Goal: Task Accomplishment & Management: Use online tool/utility

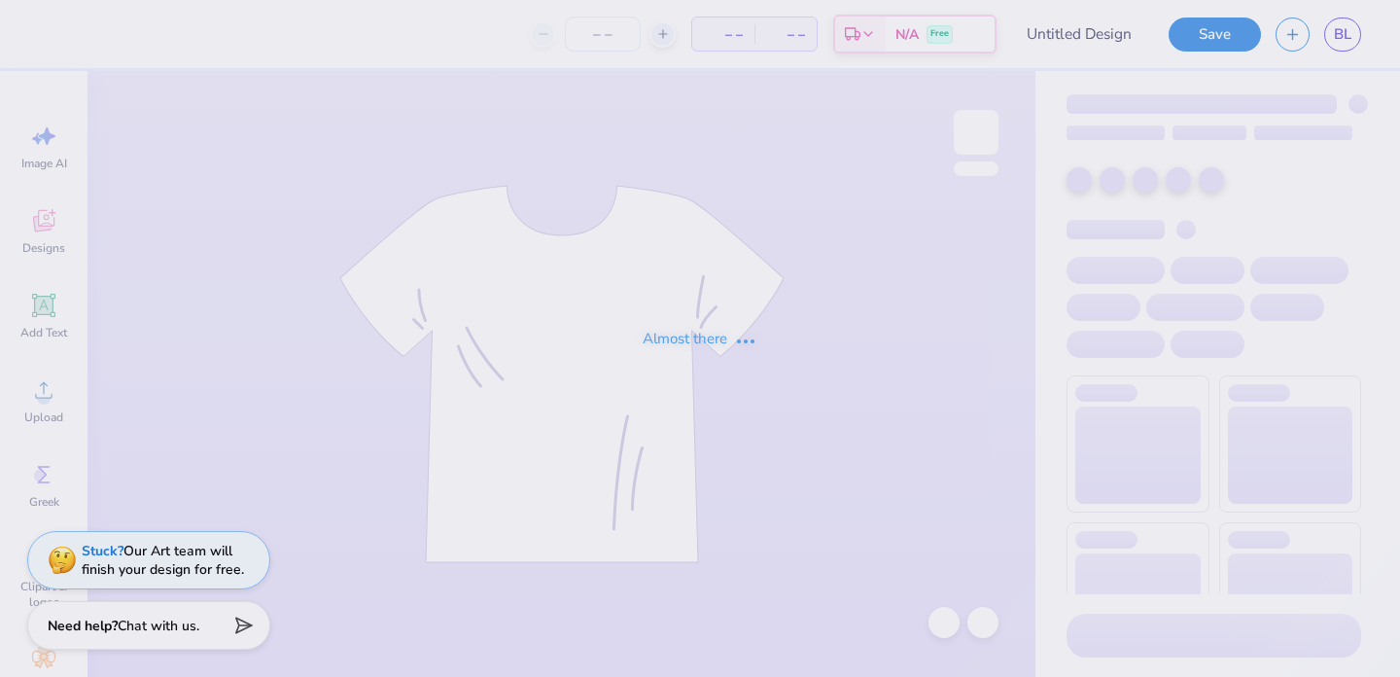
type input "[PERSON_NAME] : [US_STATE][GEOGRAPHIC_DATA]"
type input "50"
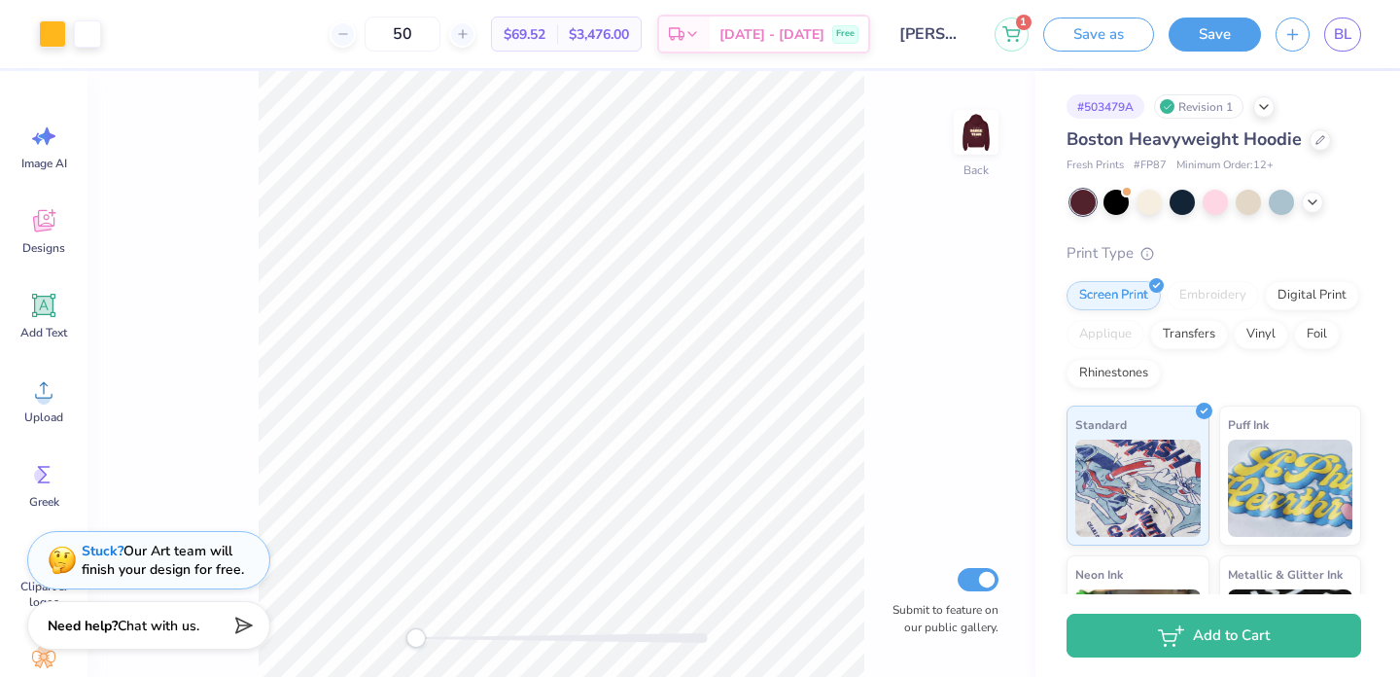
click at [1217, 253] on div "Print Type" at bounding box center [1213, 253] width 295 height 22
click at [977, 128] on img at bounding box center [976, 132] width 78 height 78
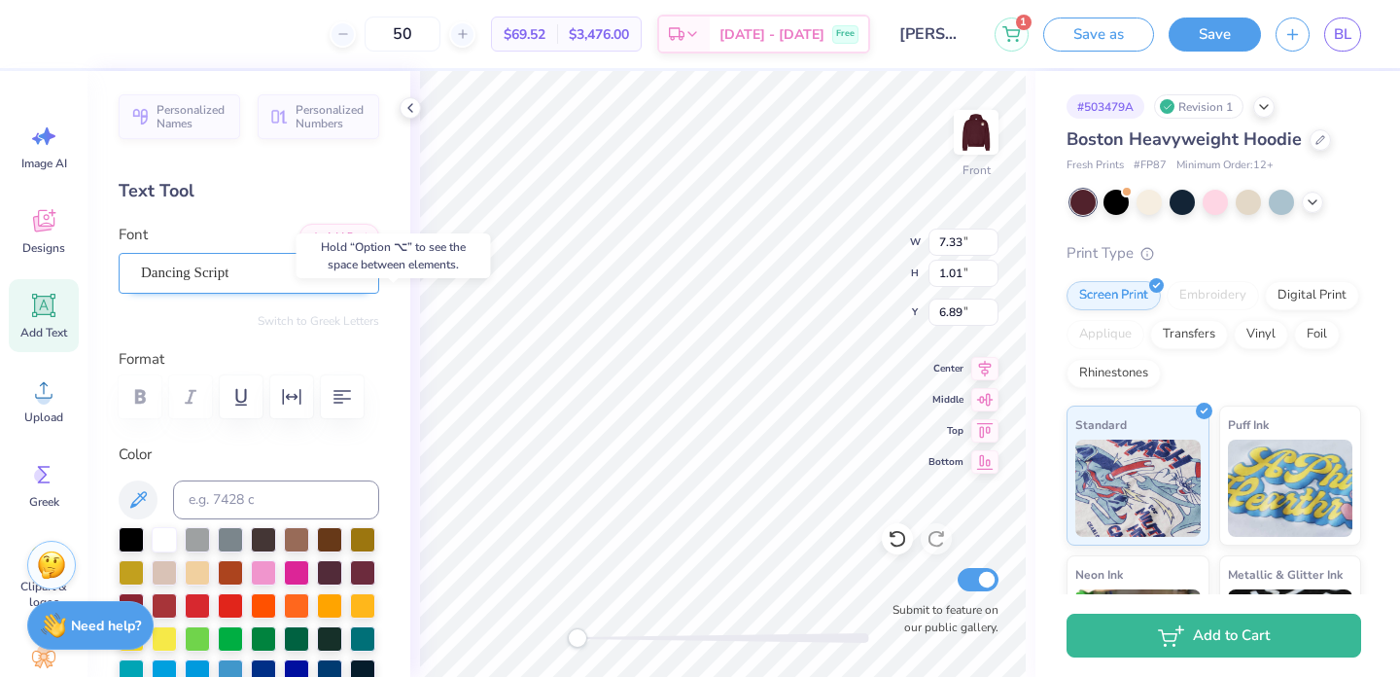
click at [252, 262] on div "Dancing Script" at bounding box center [241, 273] width 204 height 30
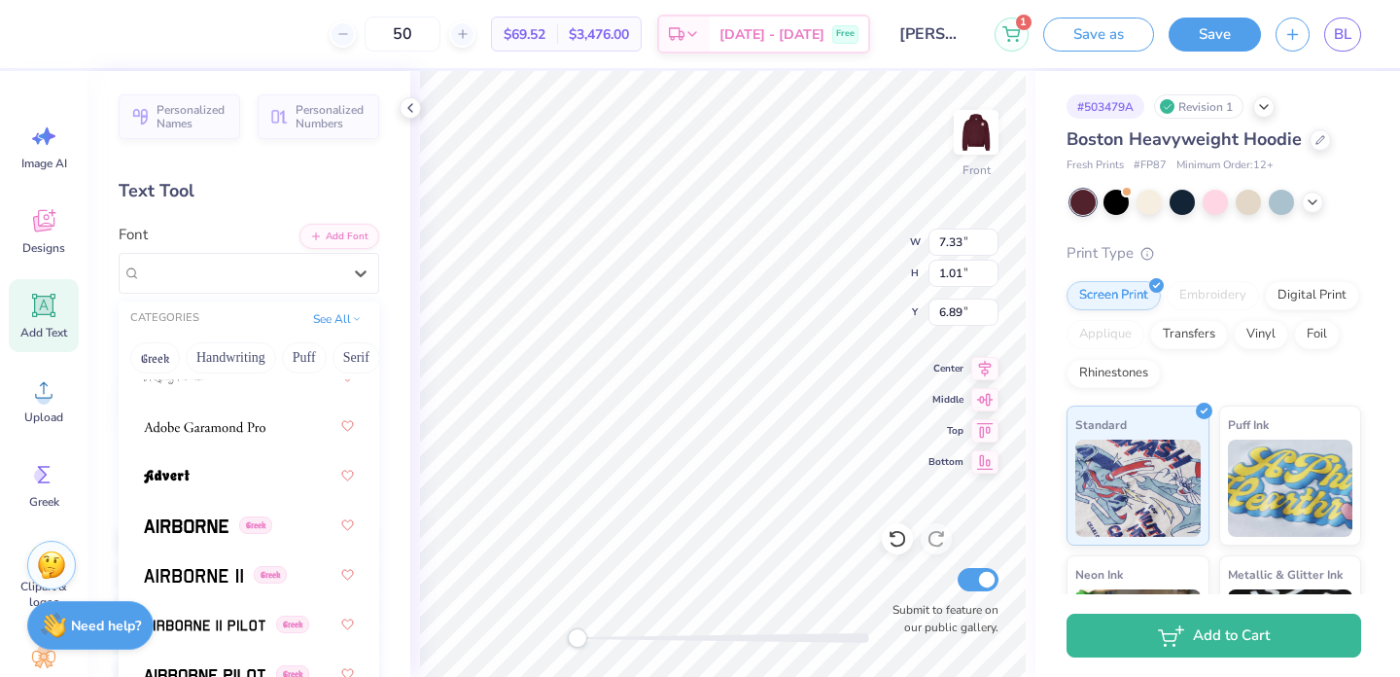
scroll to position [446, 0]
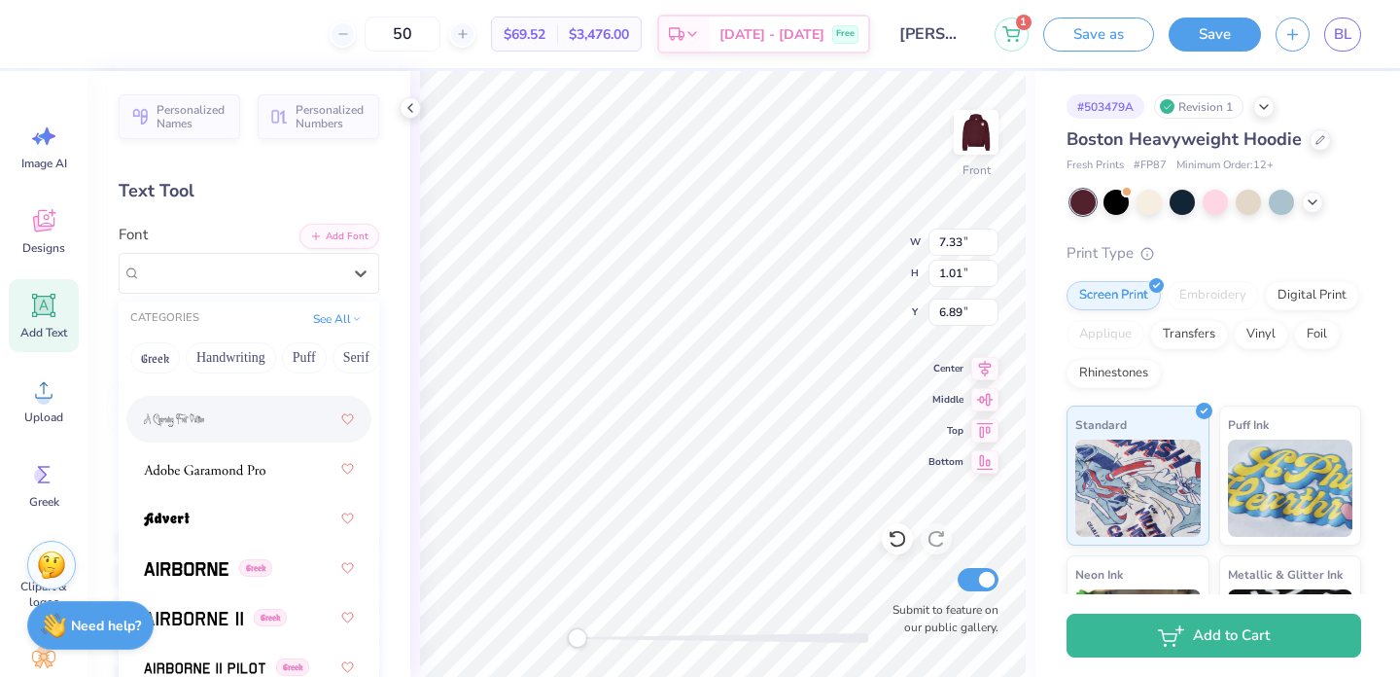
click at [274, 421] on div at bounding box center [249, 418] width 210 height 35
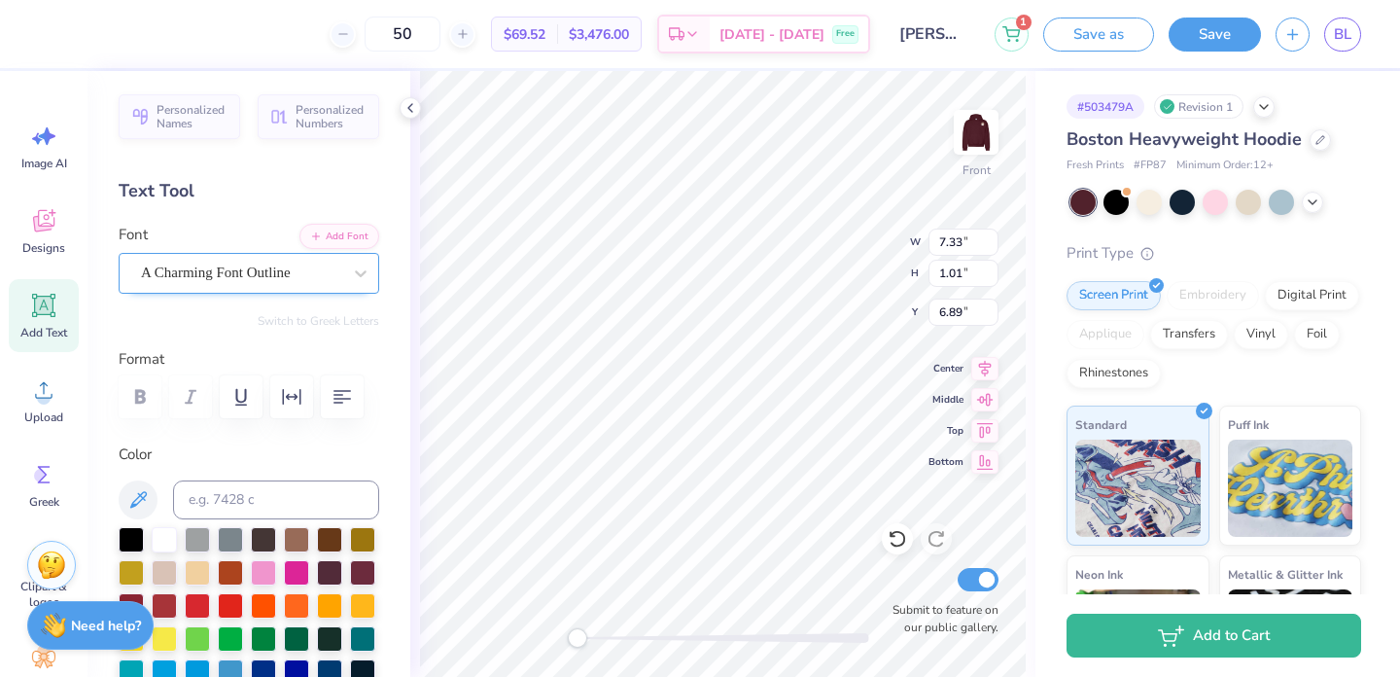
click at [299, 279] on div "A Charming Font Outline" at bounding box center [241, 273] width 204 height 30
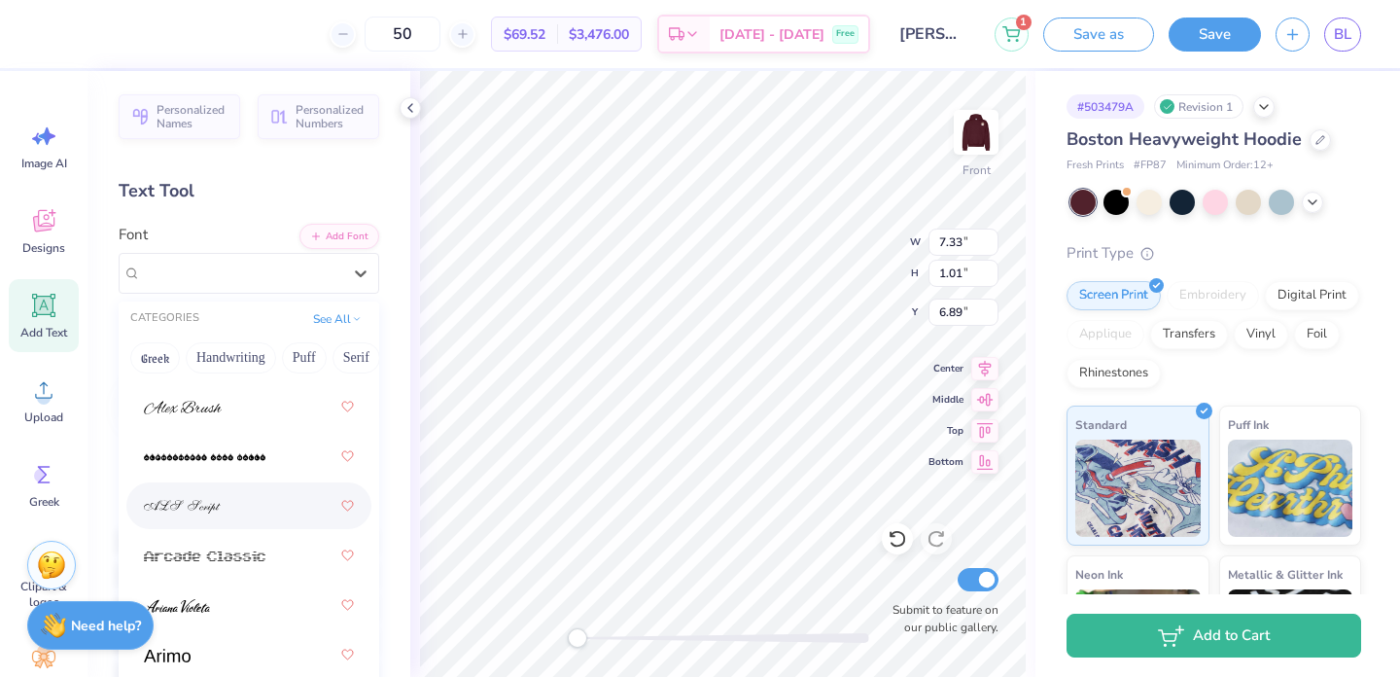
scroll to position [760, 0]
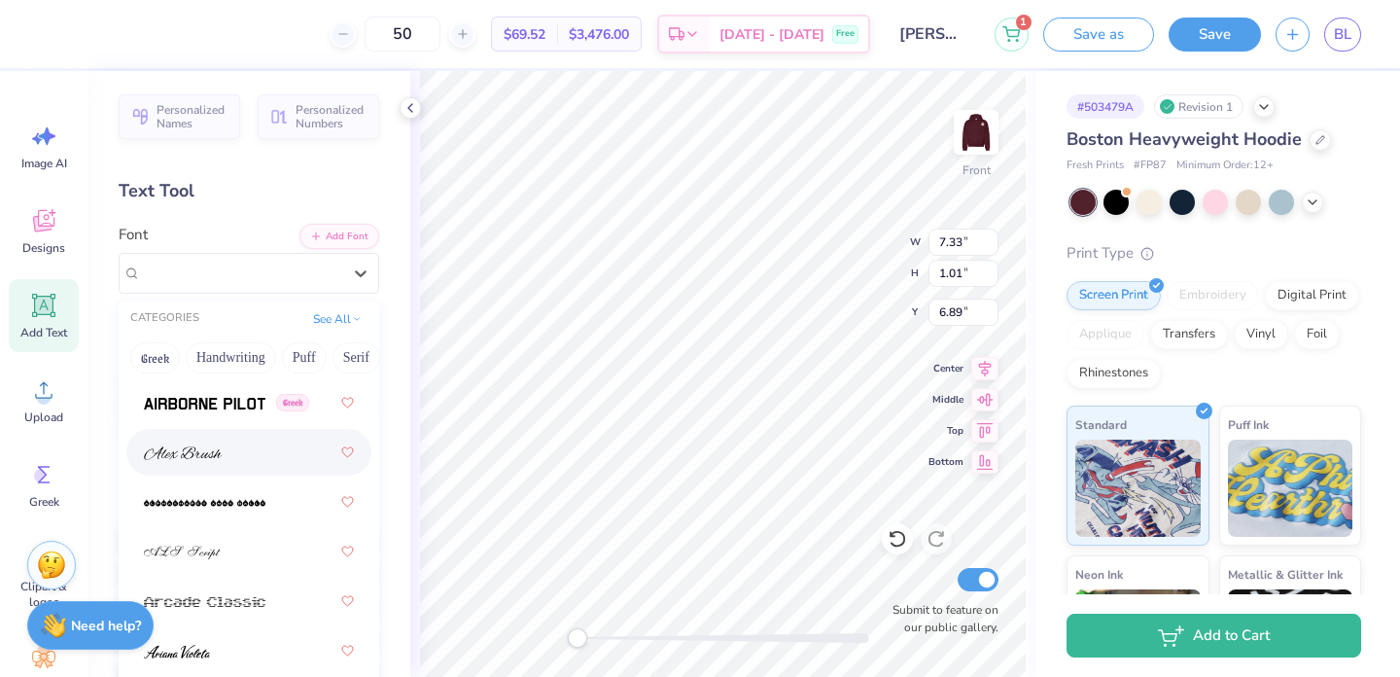
click at [268, 452] on div at bounding box center [249, 451] width 210 height 35
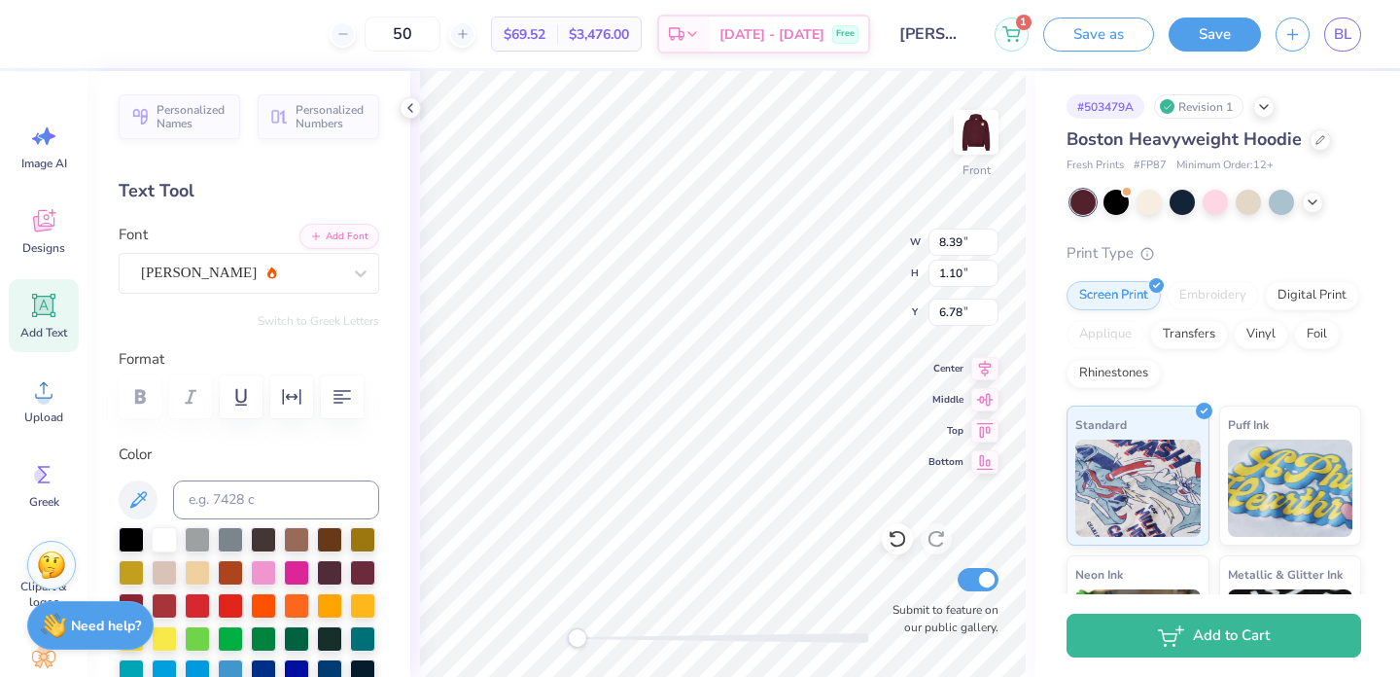
type input "2.88"
type input "1.12"
type input "15.95"
click at [287, 264] on div "Dancing Script" at bounding box center [241, 273] width 204 height 30
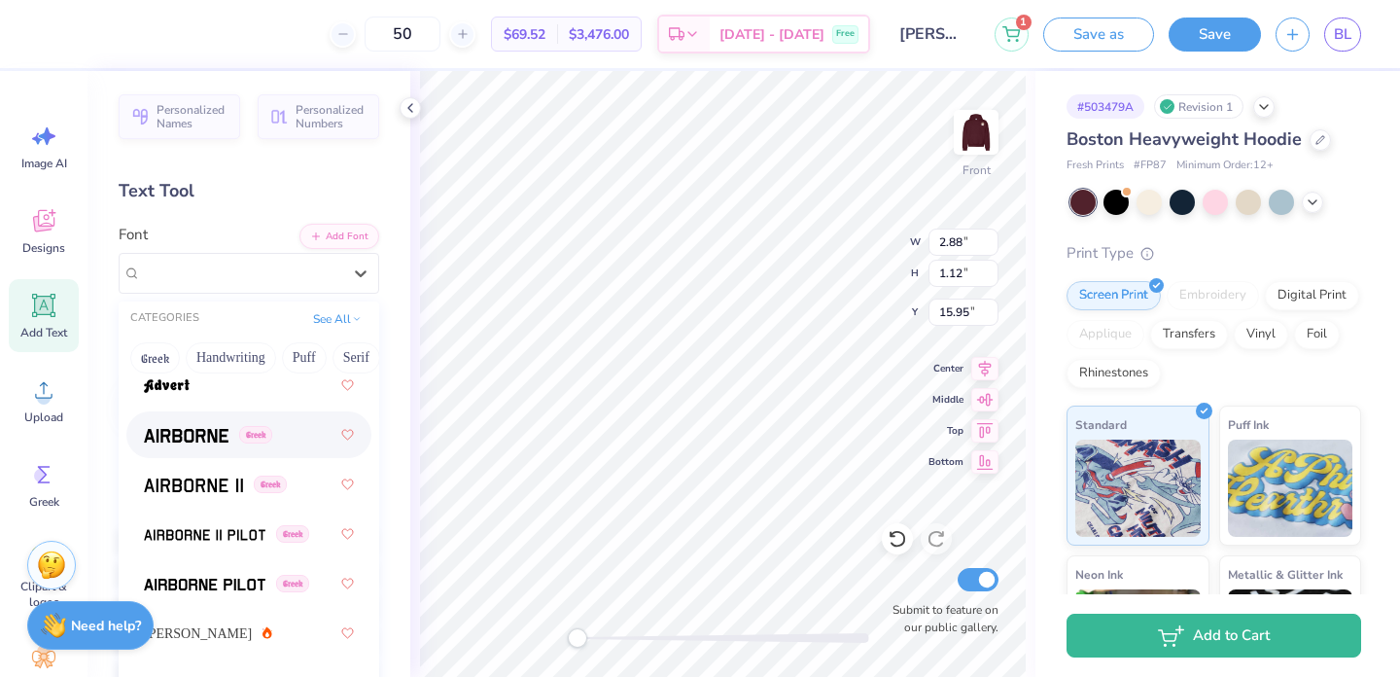
scroll to position [618, 0]
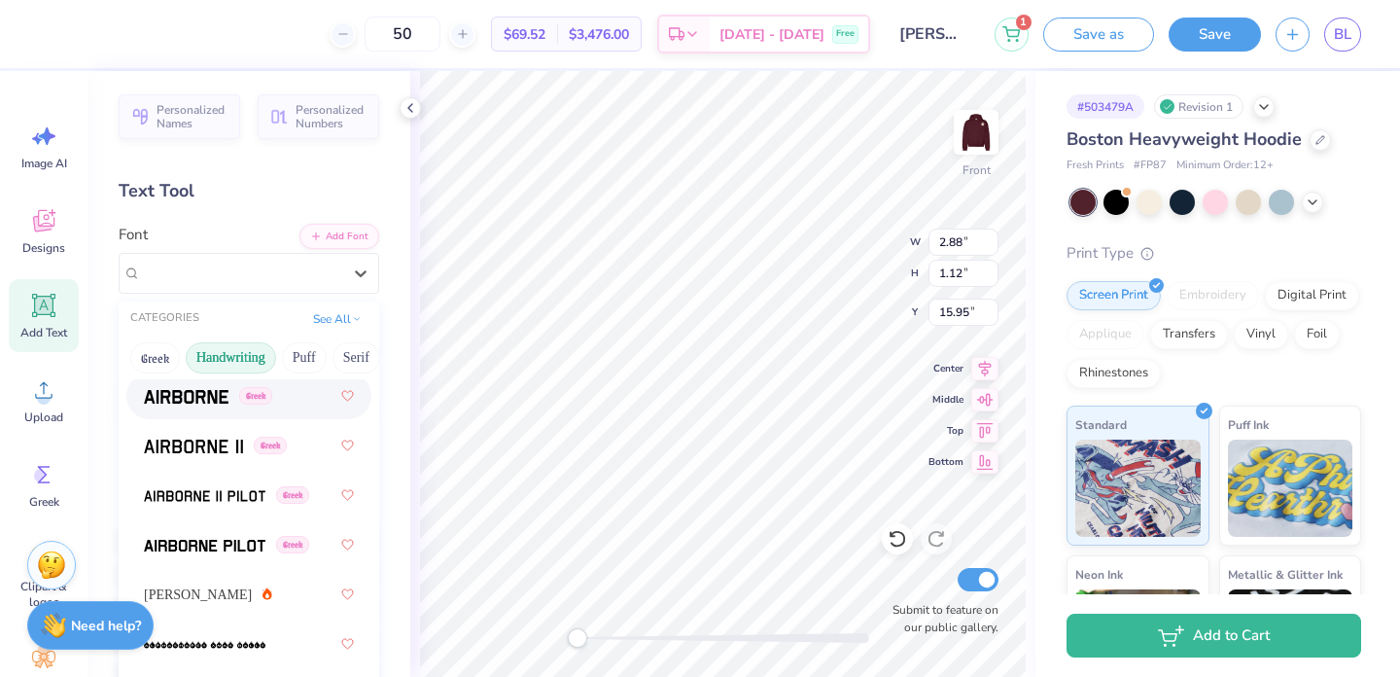
click at [235, 352] on button "Handwriting" at bounding box center [231, 357] width 90 height 31
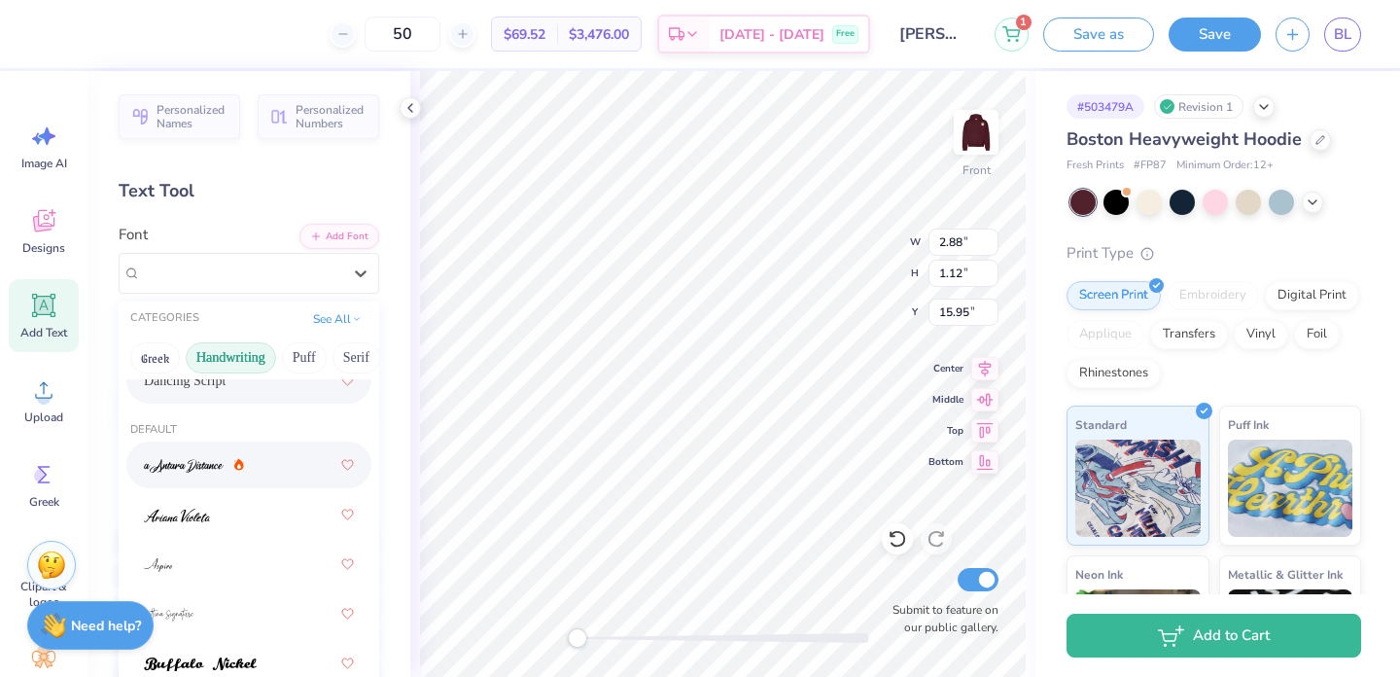
scroll to position [0, 0]
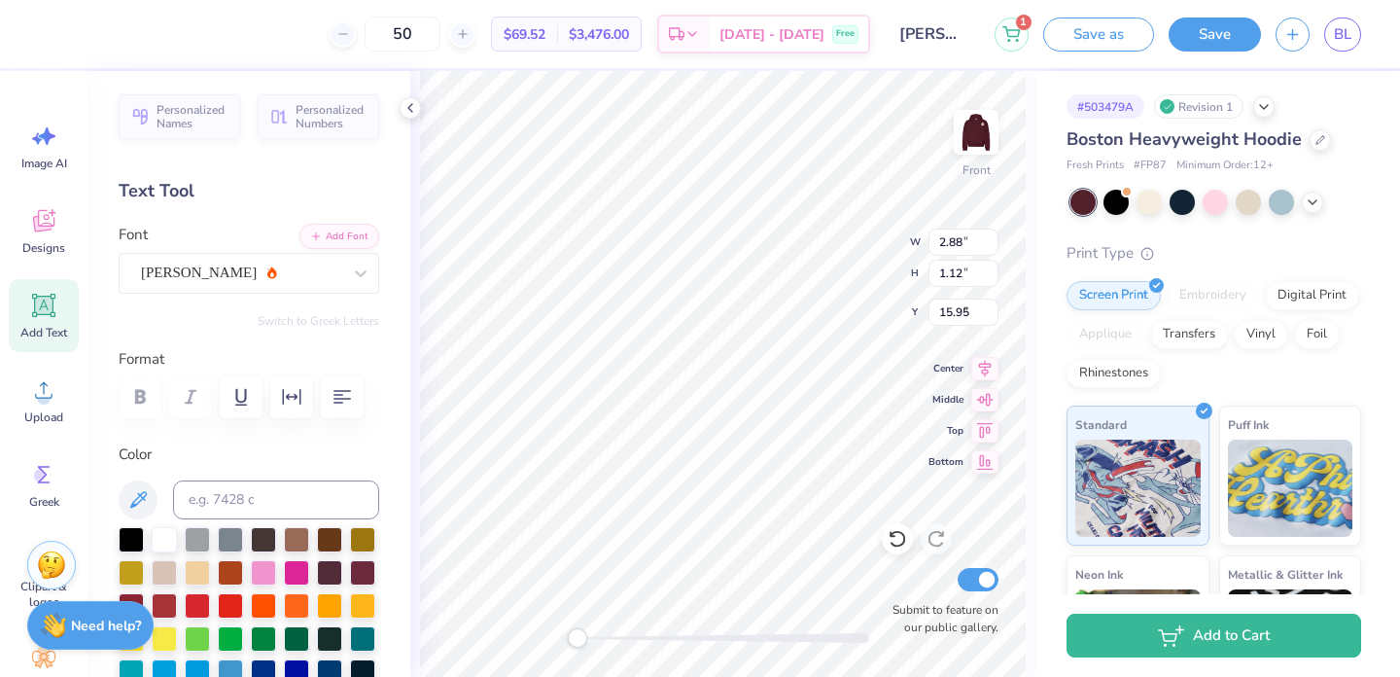
type input "8.39"
type input "1.10"
type input "6.94"
type input "2.88"
type input "1.12"
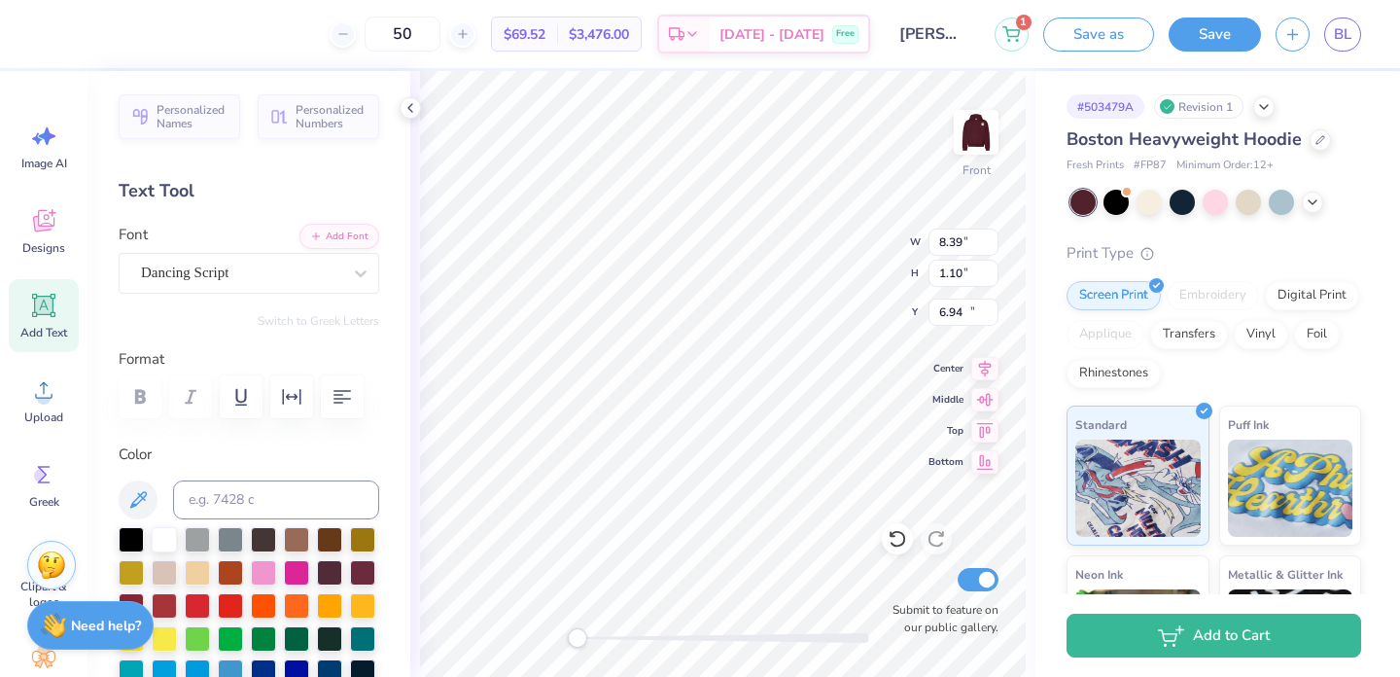
type input "15.95"
click at [355, 270] on icon at bounding box center [360, 272] width 19 height 19
click at [155, 356] on button "Greek" at bounding box center [155, 357] width 50 height 31
click at [333, 313] on button "See All" at bounding box center [337, 316] width 60 height 19
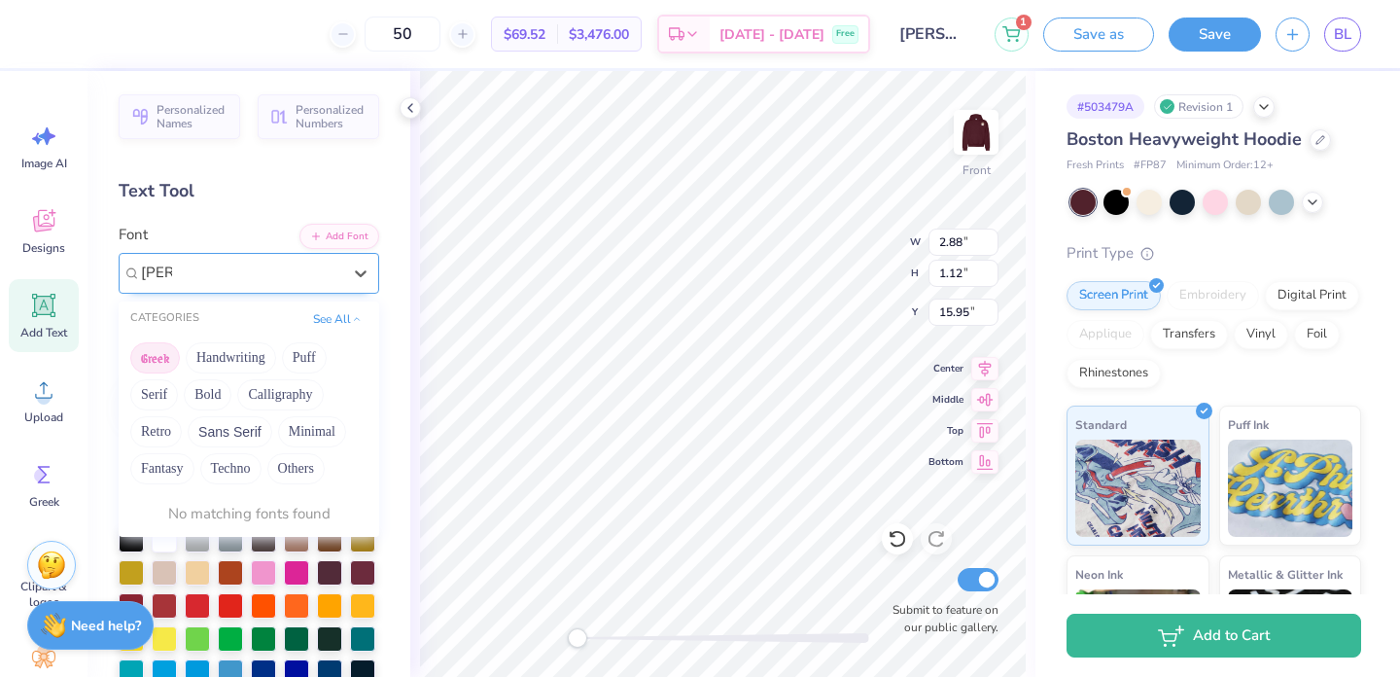
type input "[PERSON_NAME]"
click at [290, 468] on button "Others" at bounding box center [295, 468] width 57 height 31
click at [219, 363] on button "Handwriting" at bounding box center [231, 357] width 90 height 31
click at [307, 351] on button "Puff" at bounding box center [304, 357] width 45 height 31
click at [154, 385] on button "Serif" at bounding box center [154, 394] width 48 height 31
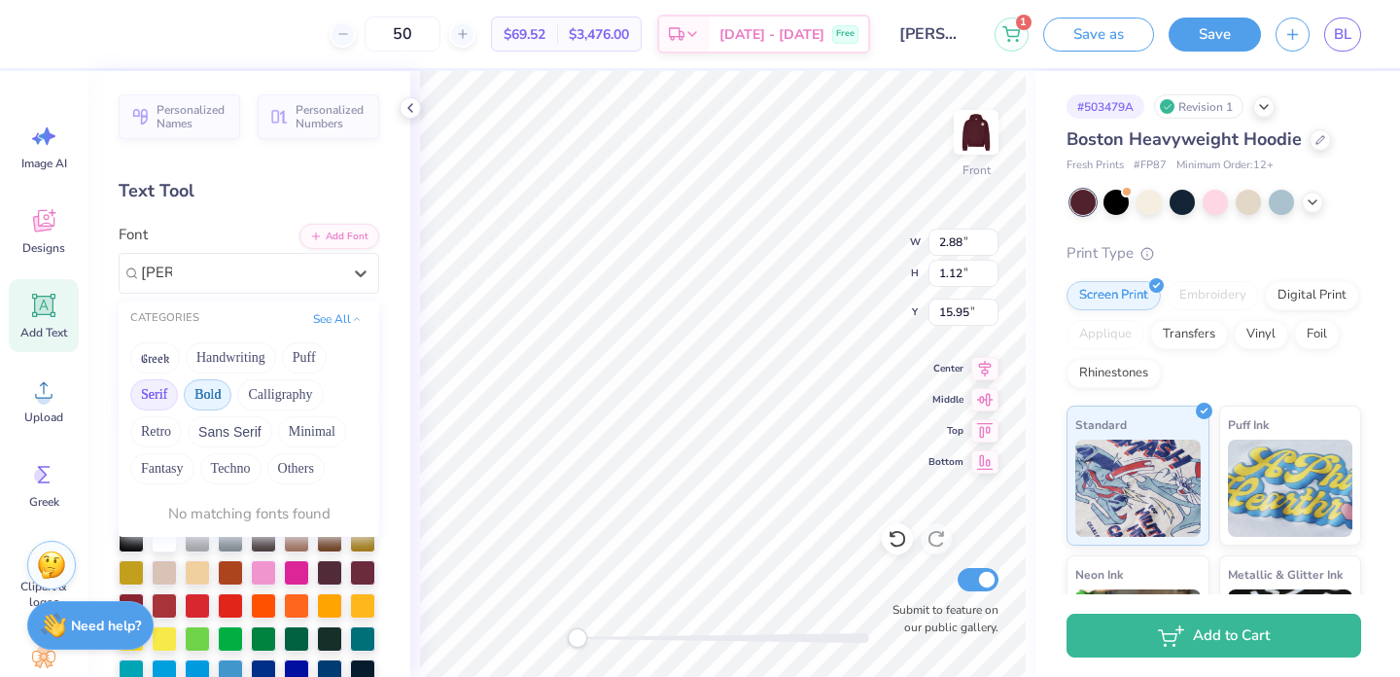
click at [201, 389] on button "Bold" at bounding box center [208, 394] width 48 height 31
click at [260, 392] on button "Calligraphy" at bounding box center [280, 394] width 86 height 31
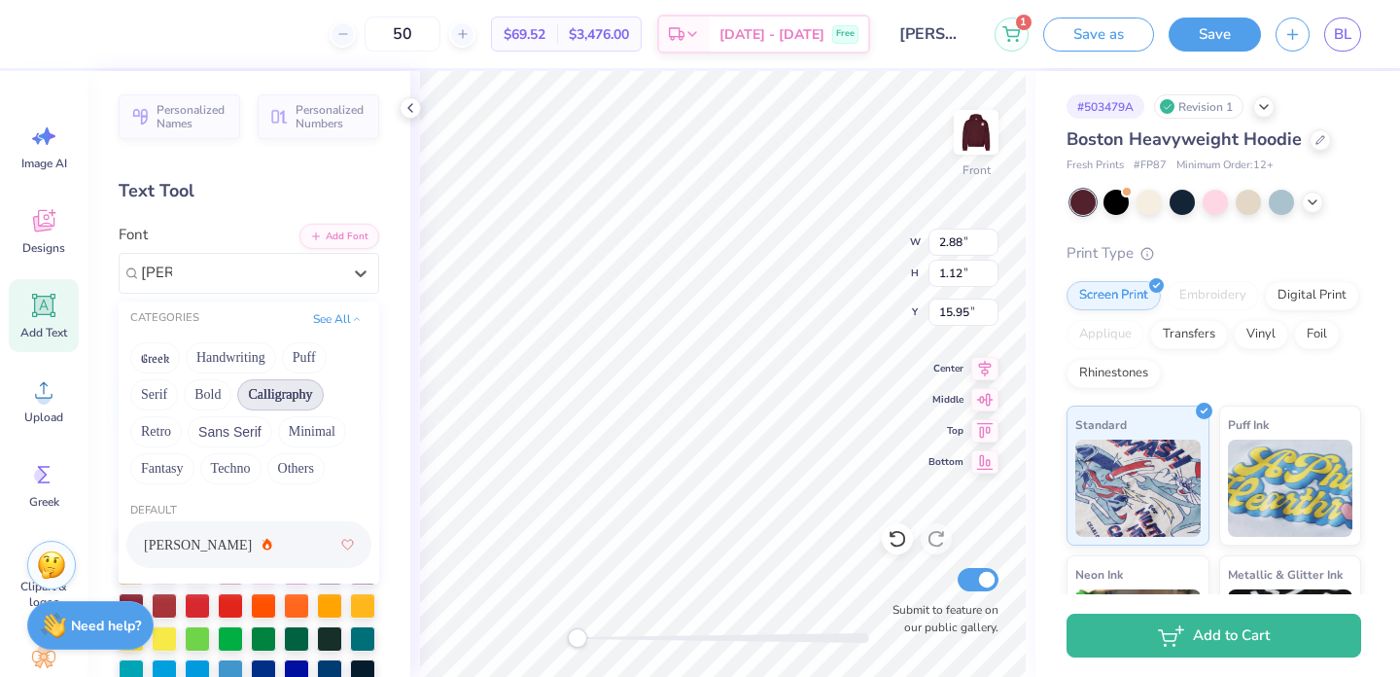
click at [199, 535] on span "[PERSON_NAME]" at bounding box center [198, 545] width 108 height 20
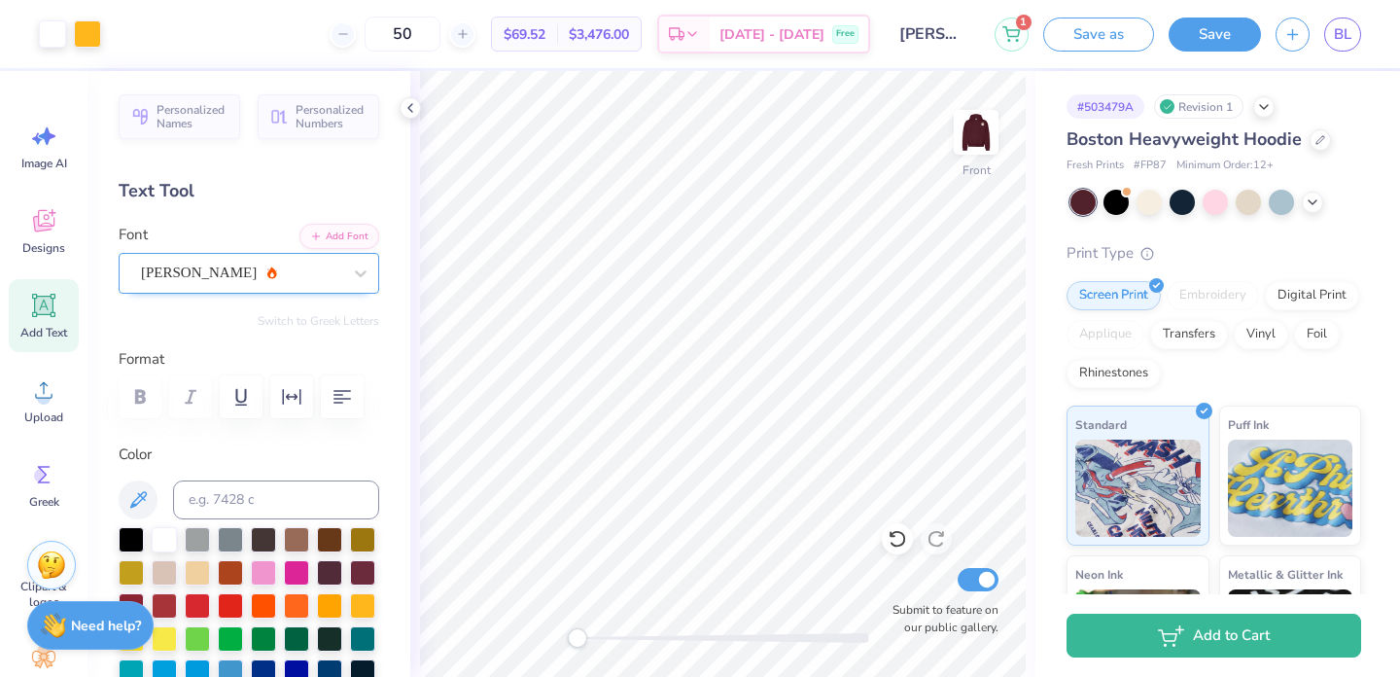
click at [329, 274] on div "[PERSON_NAME]" at bounding box center [241, 273] width 204 height 30
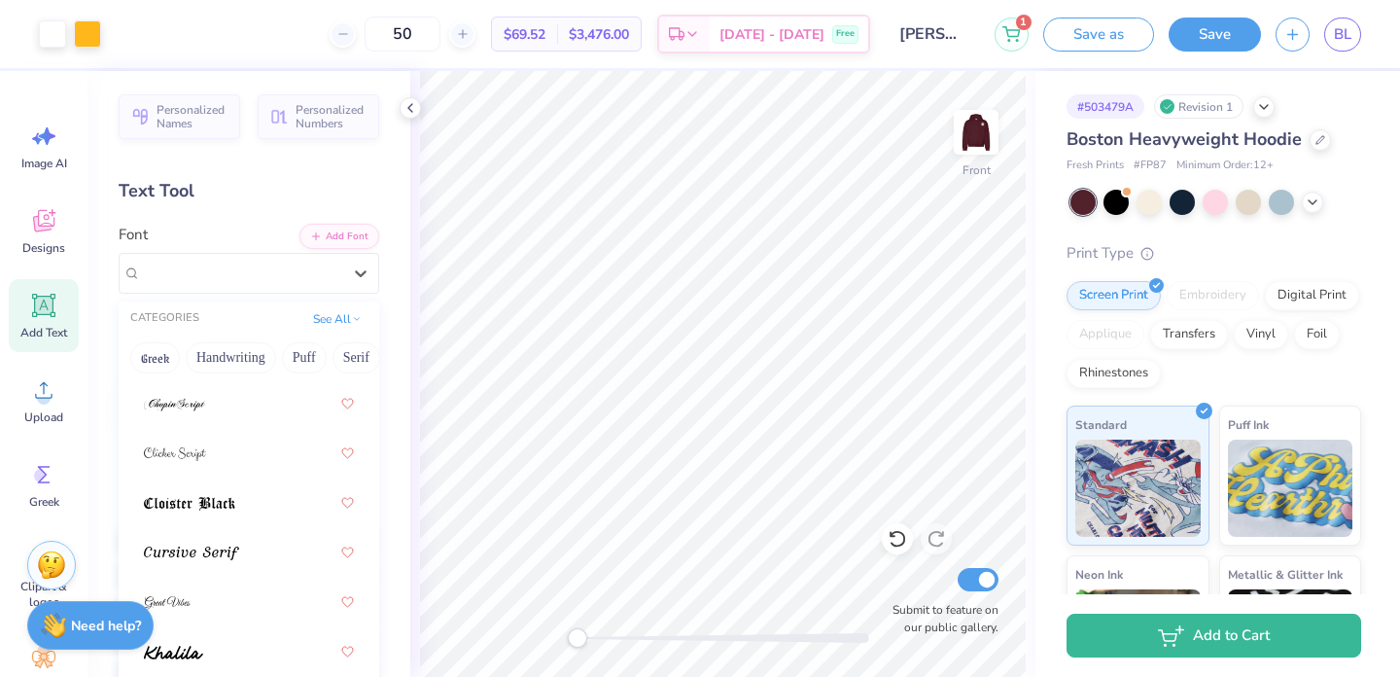
scroll to position [564, 0]
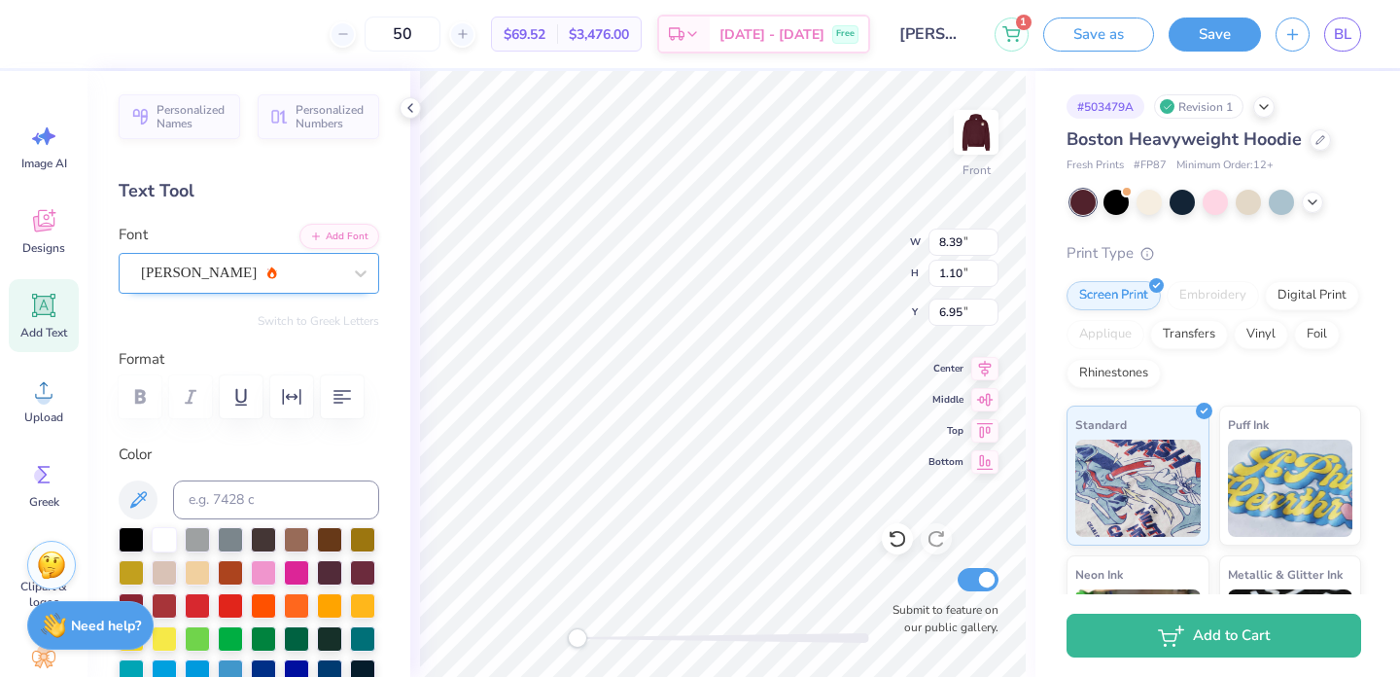
click at [303, 268] on div "[PERSON_NAME]" at bounding box center [241, 273] width 204 height 30
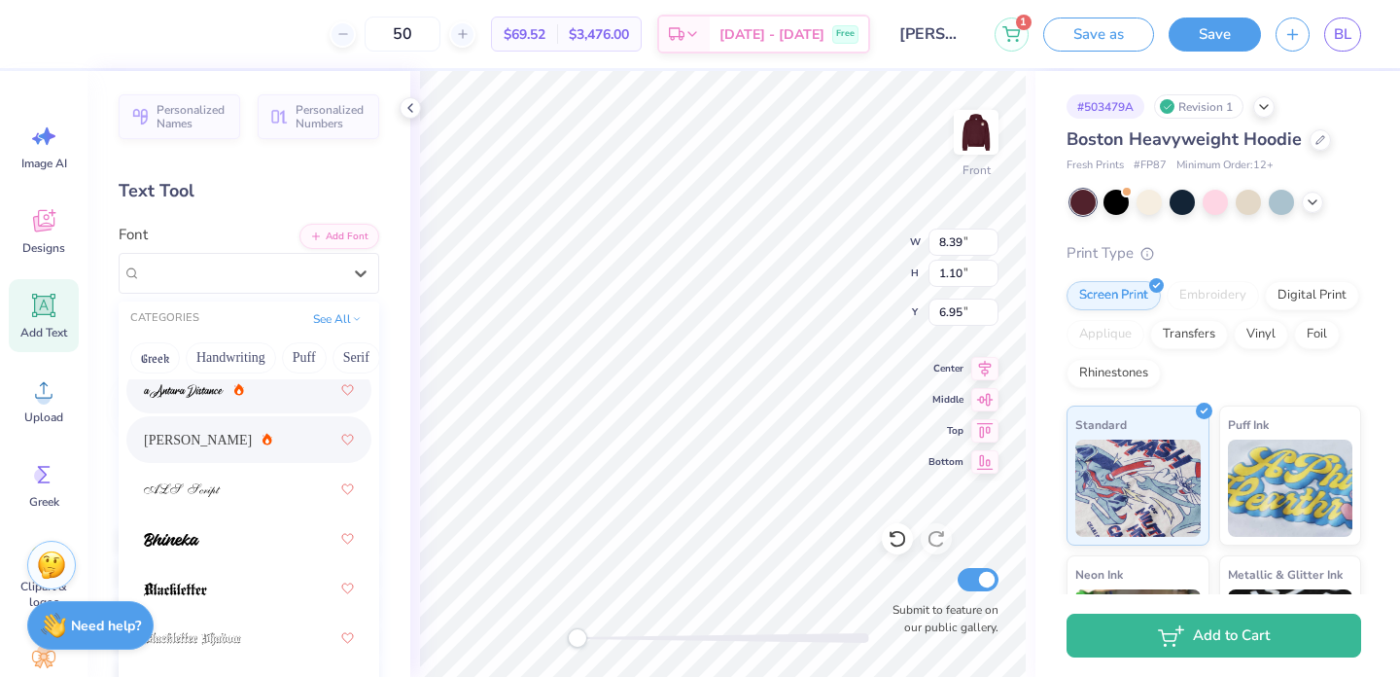
scroll to position [167, 0]
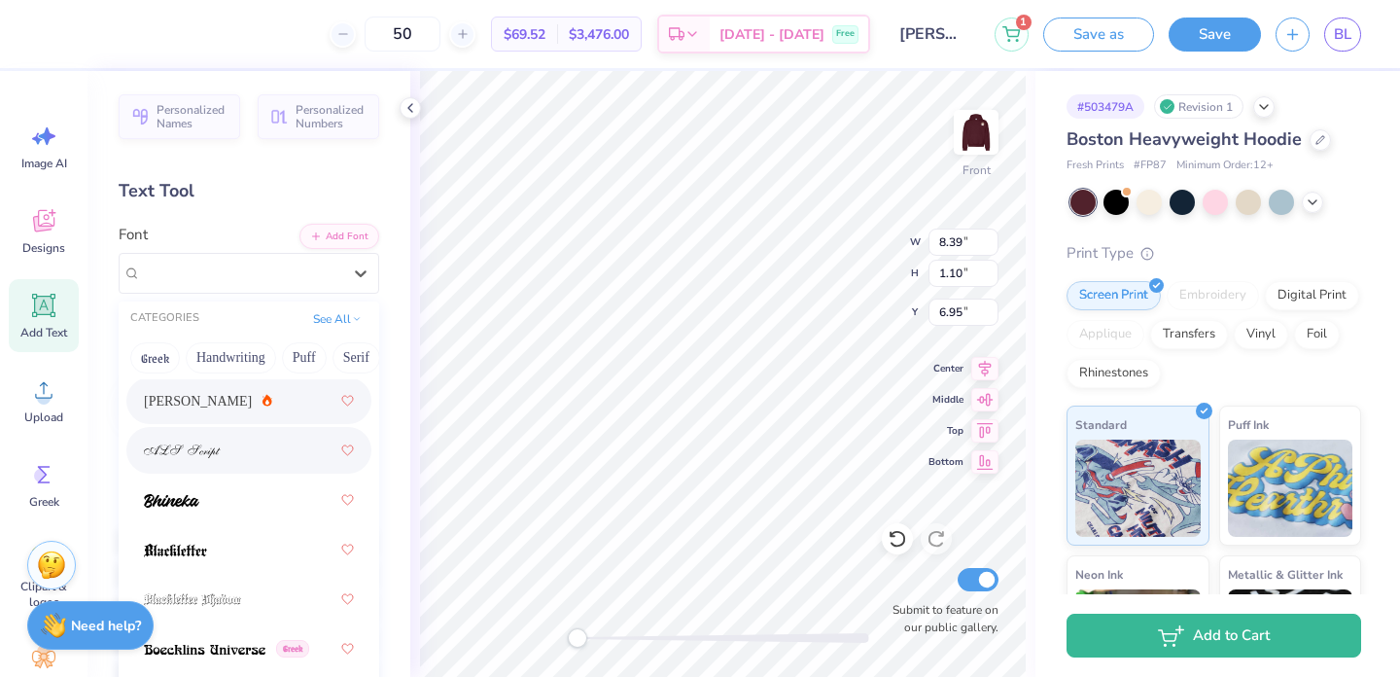
click at [279, 457] on div at bounding box center [249, 450] width 210 height 35
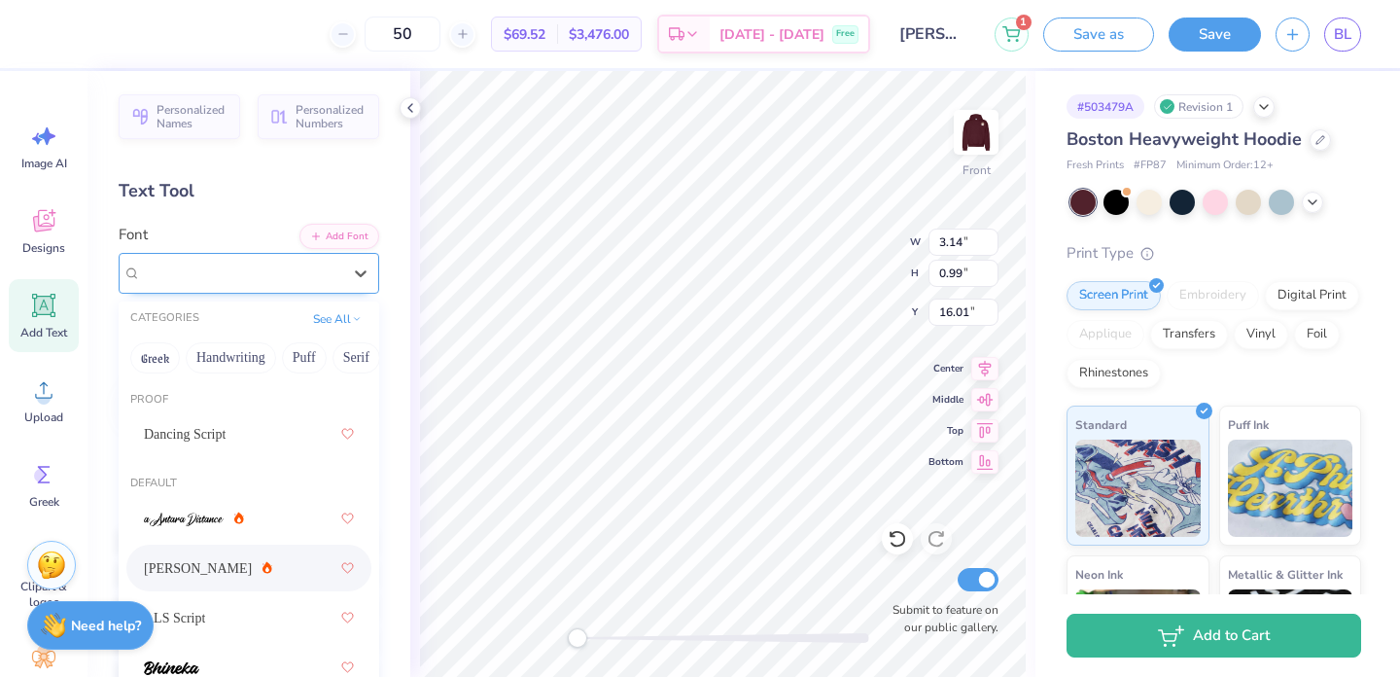
click at [330, 268] on div "[PERSON_NAME]" at bounding box center [241, 273] width 204 height 30
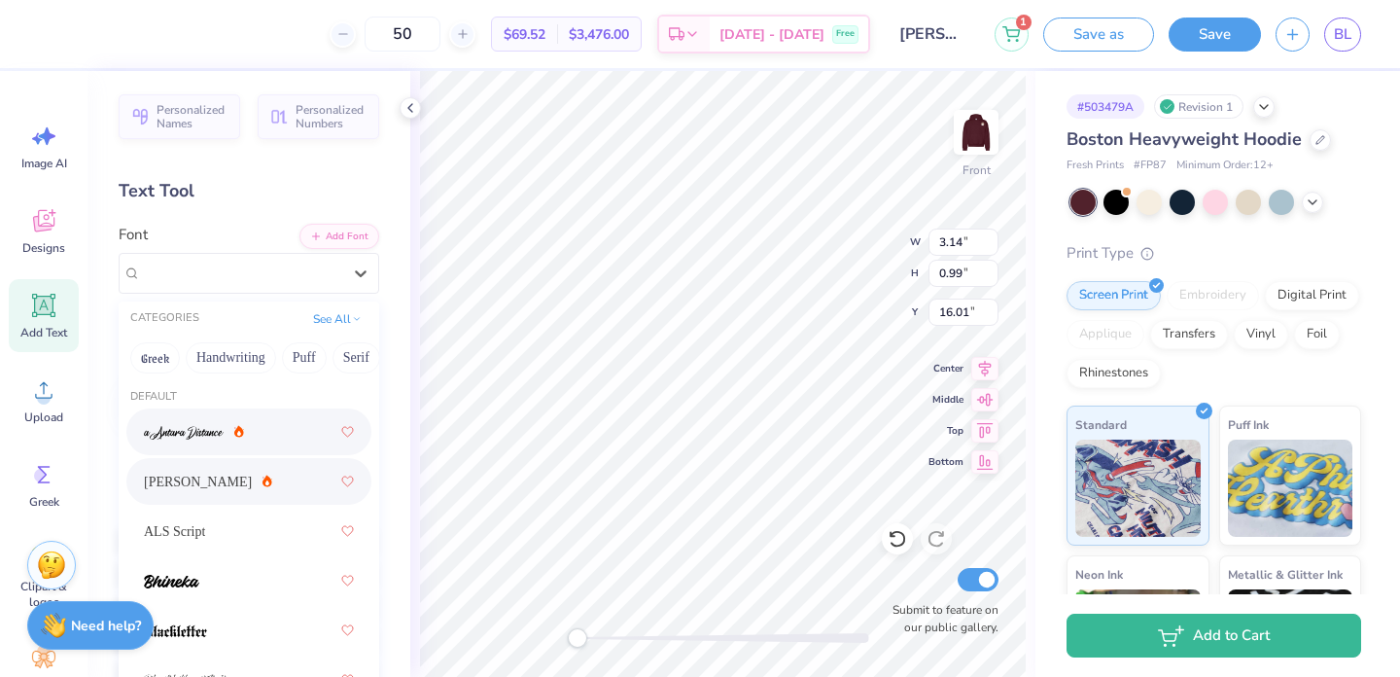
scroll to position [88, 0]
click at [265, 525] on div "ALS Script" at bounding box center [249, 528] width 210 height 35
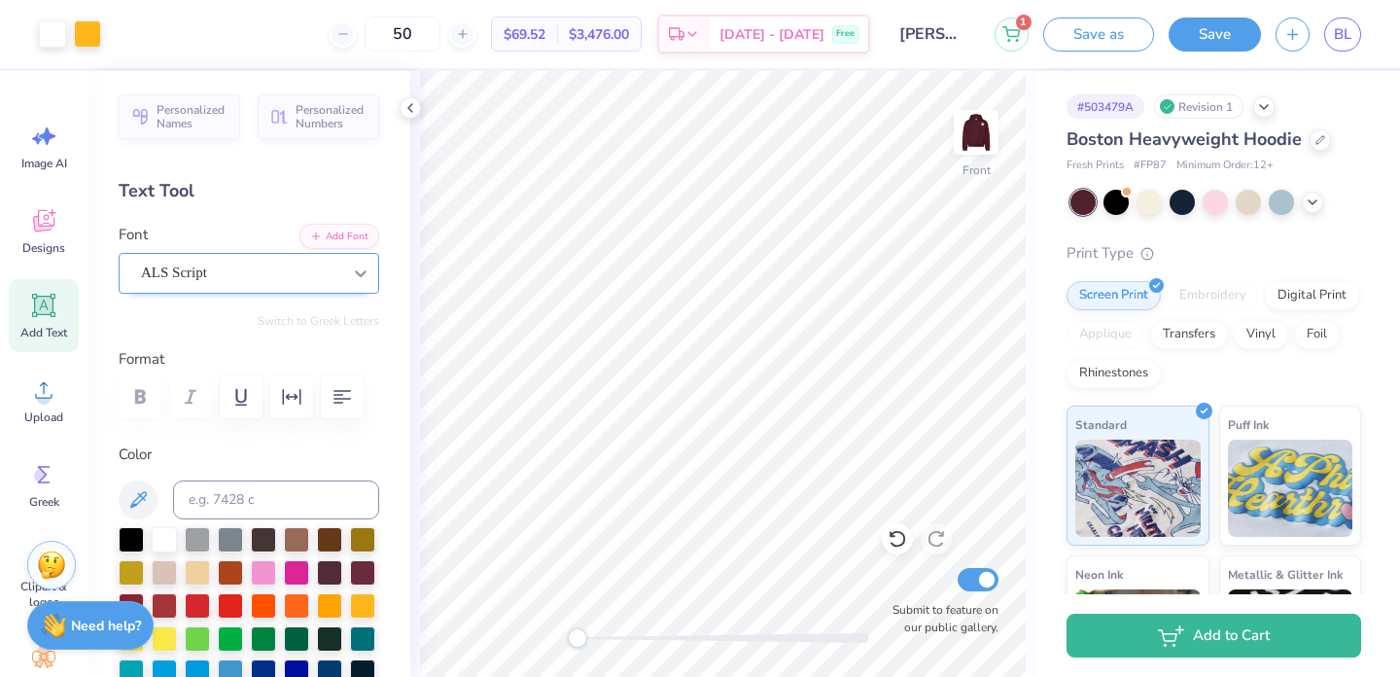
click at [346, 275] on div at bounding box center [360, 273] width 35 height 35
click at [358, 268] on icon at bounding box center [360, 272] width 19 height 19
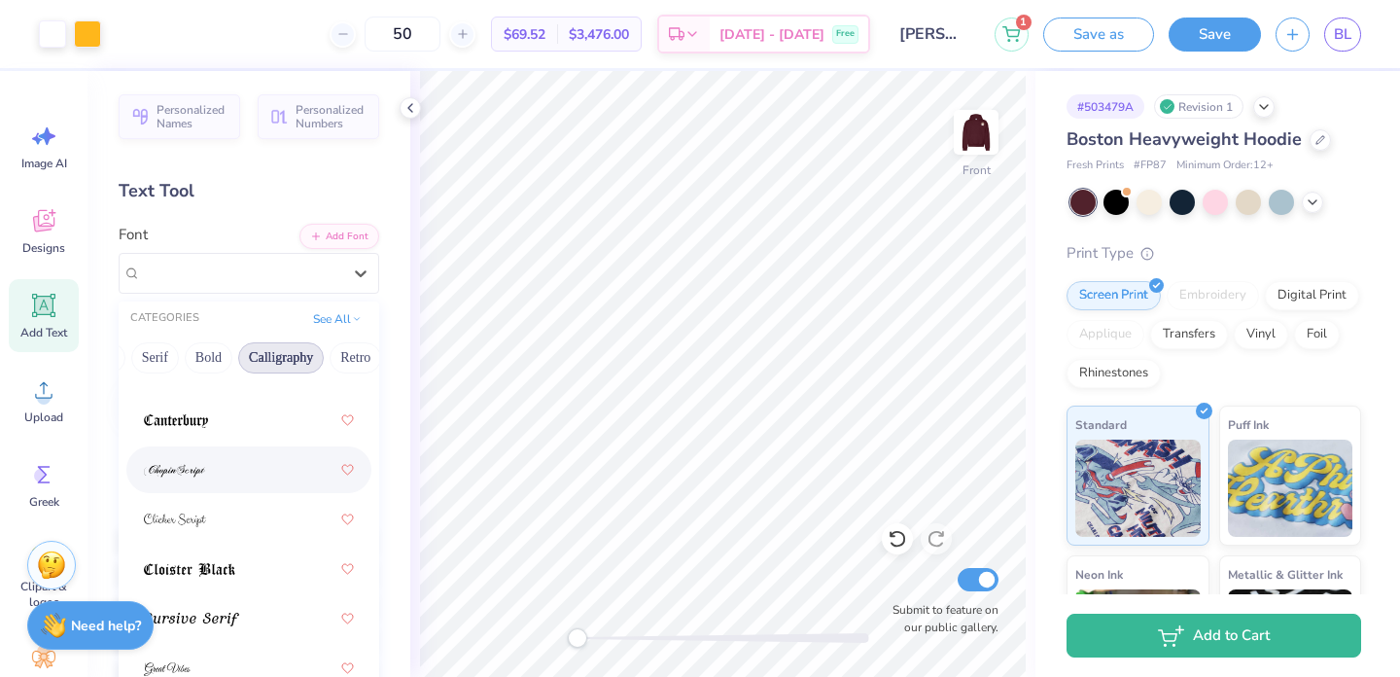
scroll to position [520, 0]
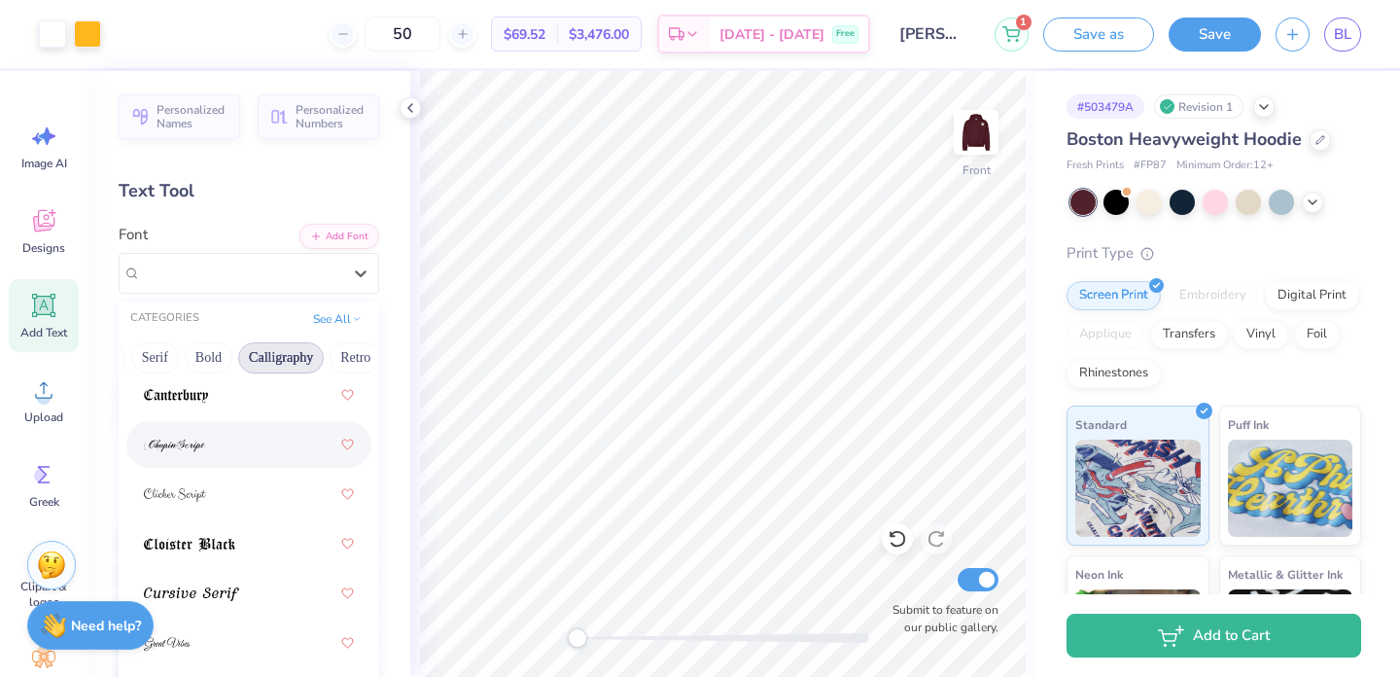
click at [264, 451] on div at bounding box center [249, 444] width 210 height 35
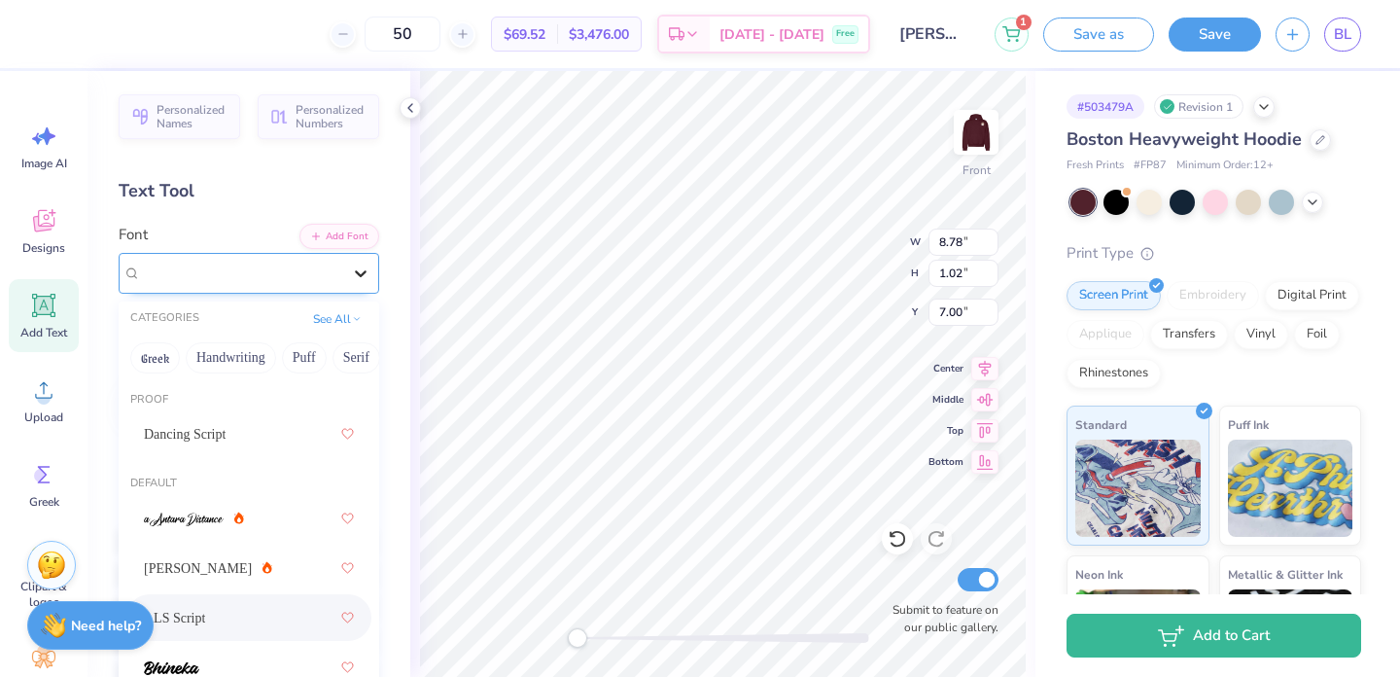
click at [347, 274] on div at bounding box center [360, 273] width 35 height 35
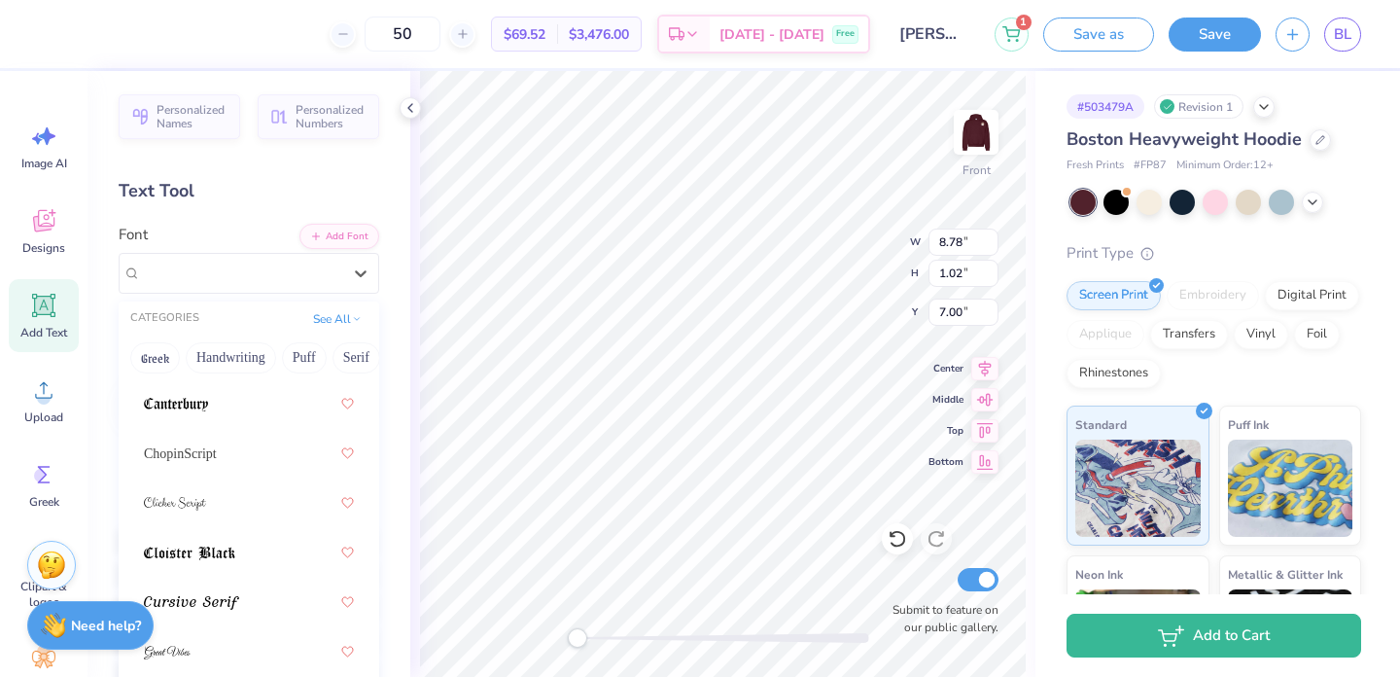
scroll to position [512, 0]
click at [259, 455] on div "ChopinScript" at bounding box center [249, 451] width 210 height 35
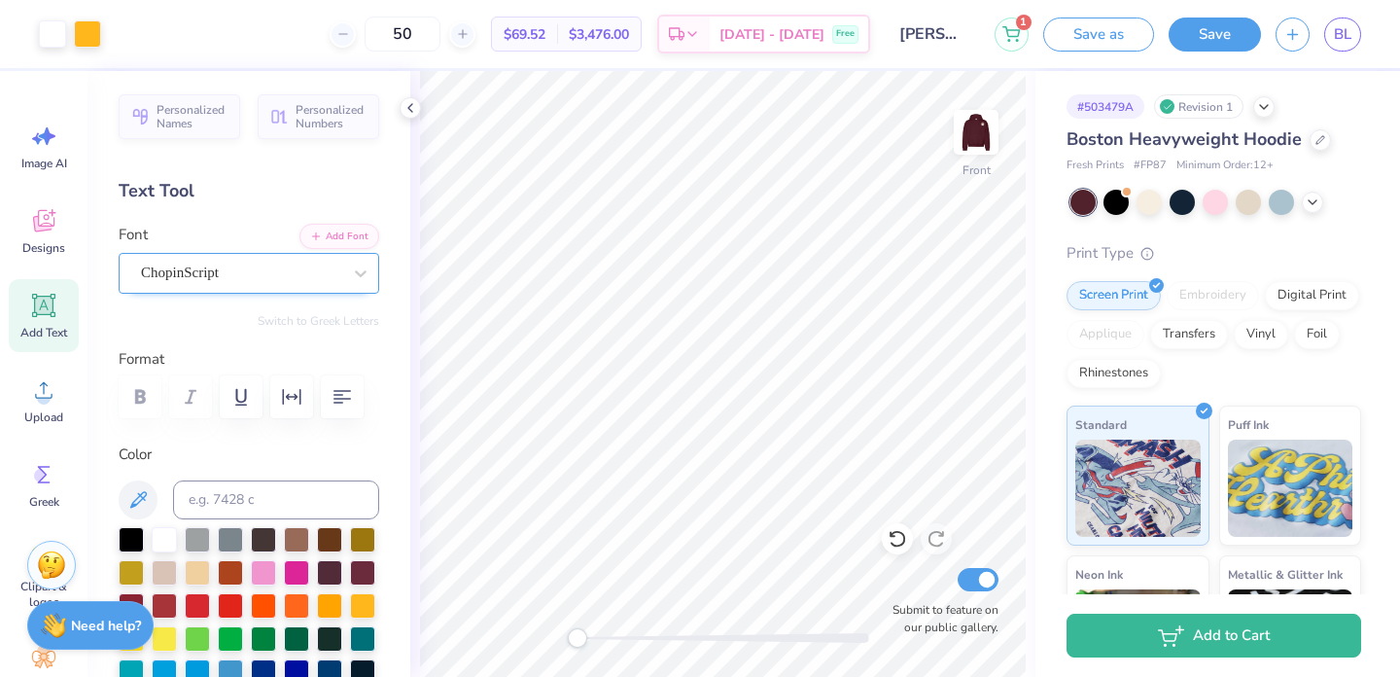
click at [306, 267] on div "ChopinScript" at bounding box center [241, 273] width 204 height 30
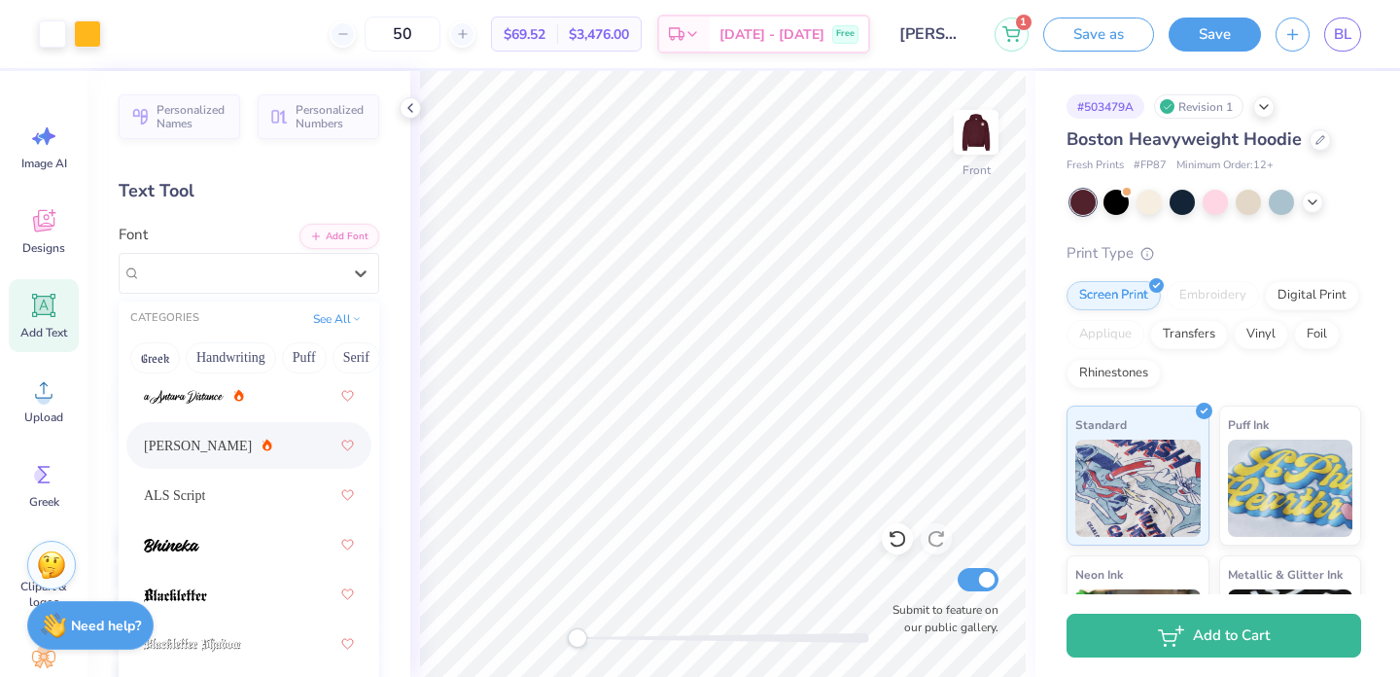
scroll to position [170, 0]
click at [277, 449] on div "ALS Script" at bounding box center [249, 447] width 210 height 35
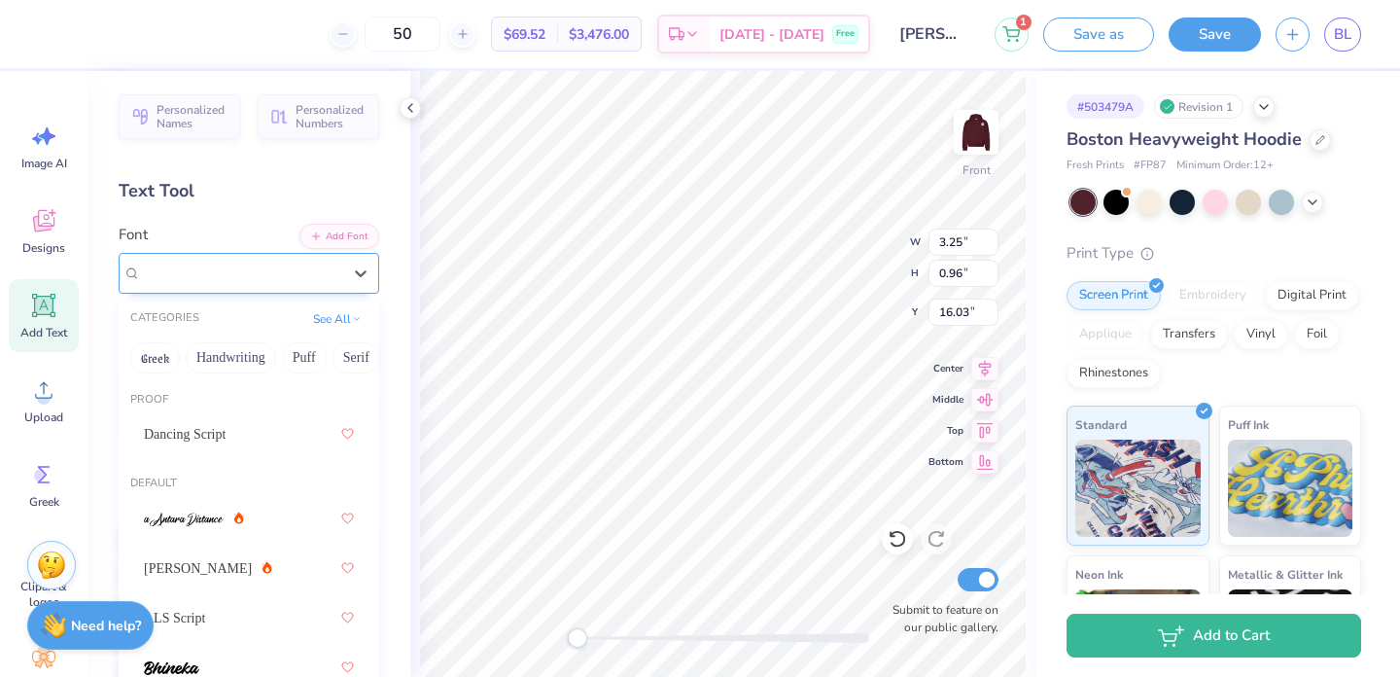
click at [318, 262] on div "ChopinScript" at bounding box center [241, 273] width 204 height 30
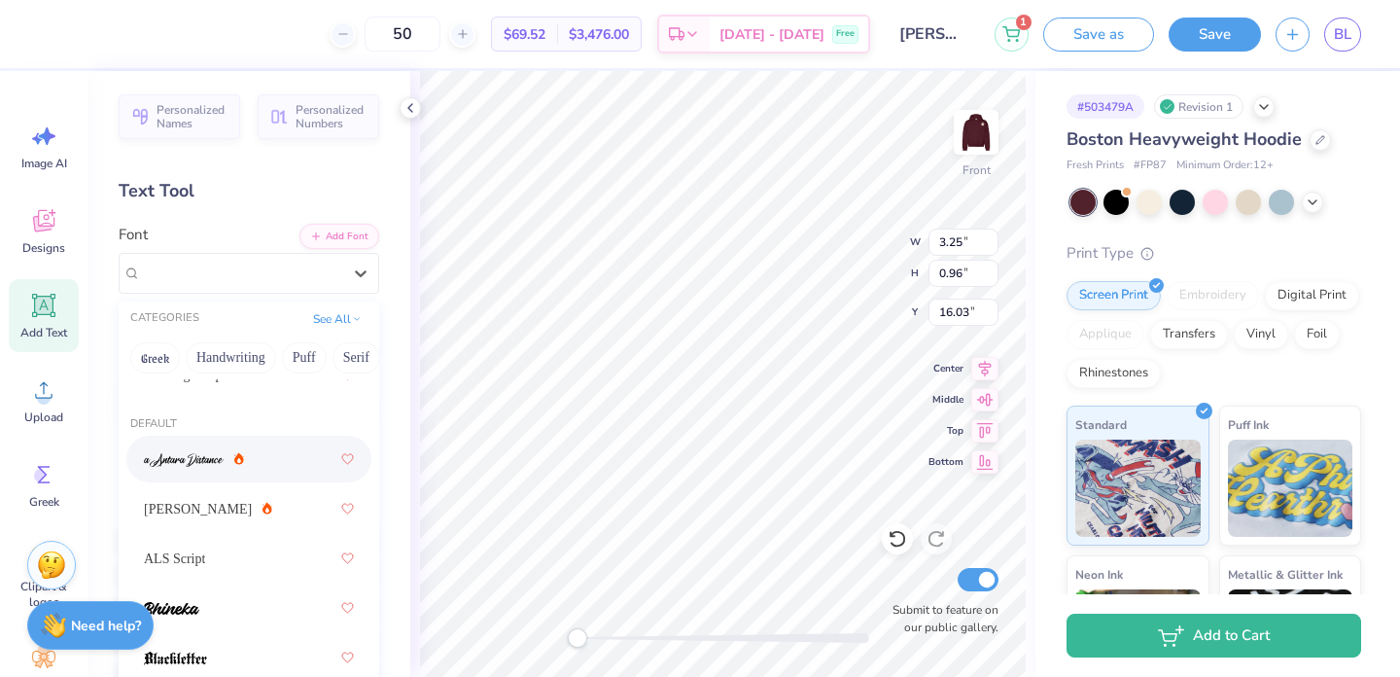
scroll to position [60, 0]
click at [273, 502] on div "[PERSON_NAME]" at bounding box center [249, 507] width 210 height 35
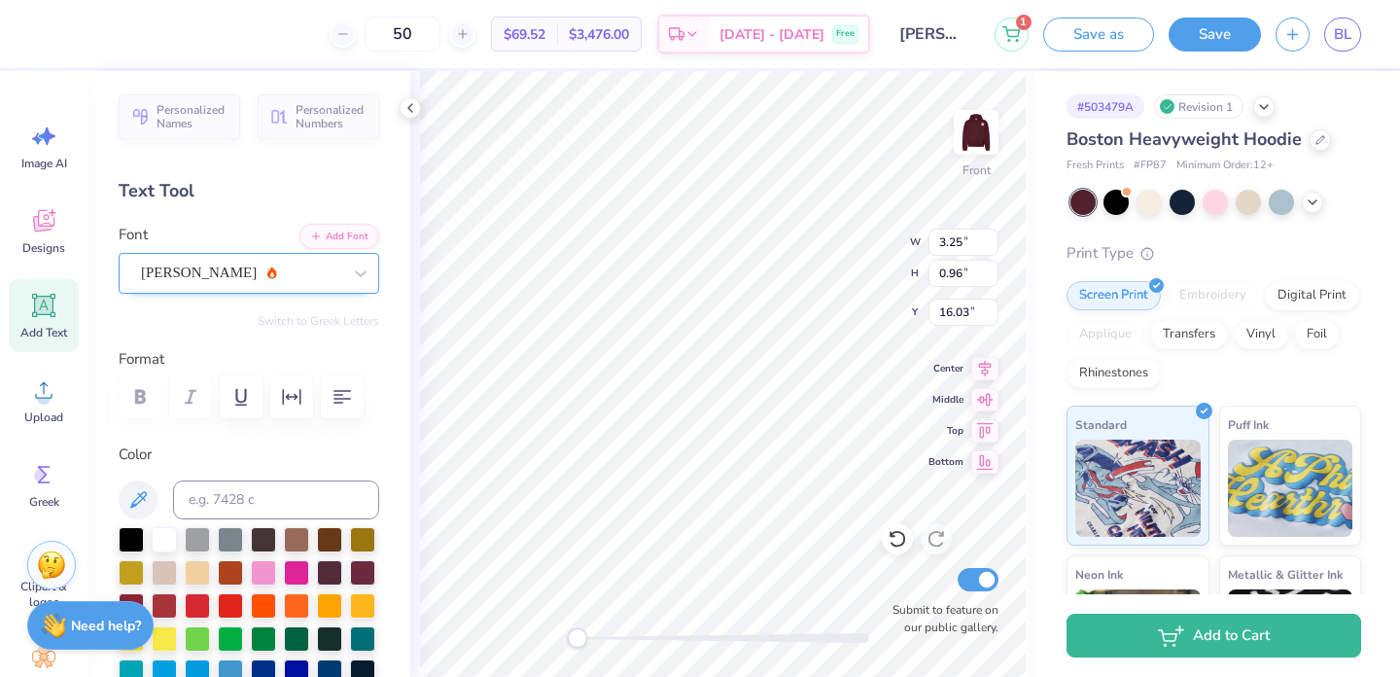
click at [268, 261] on div "[PERSON_NAME]" at bounding box center [241, 273] width 204 height 30
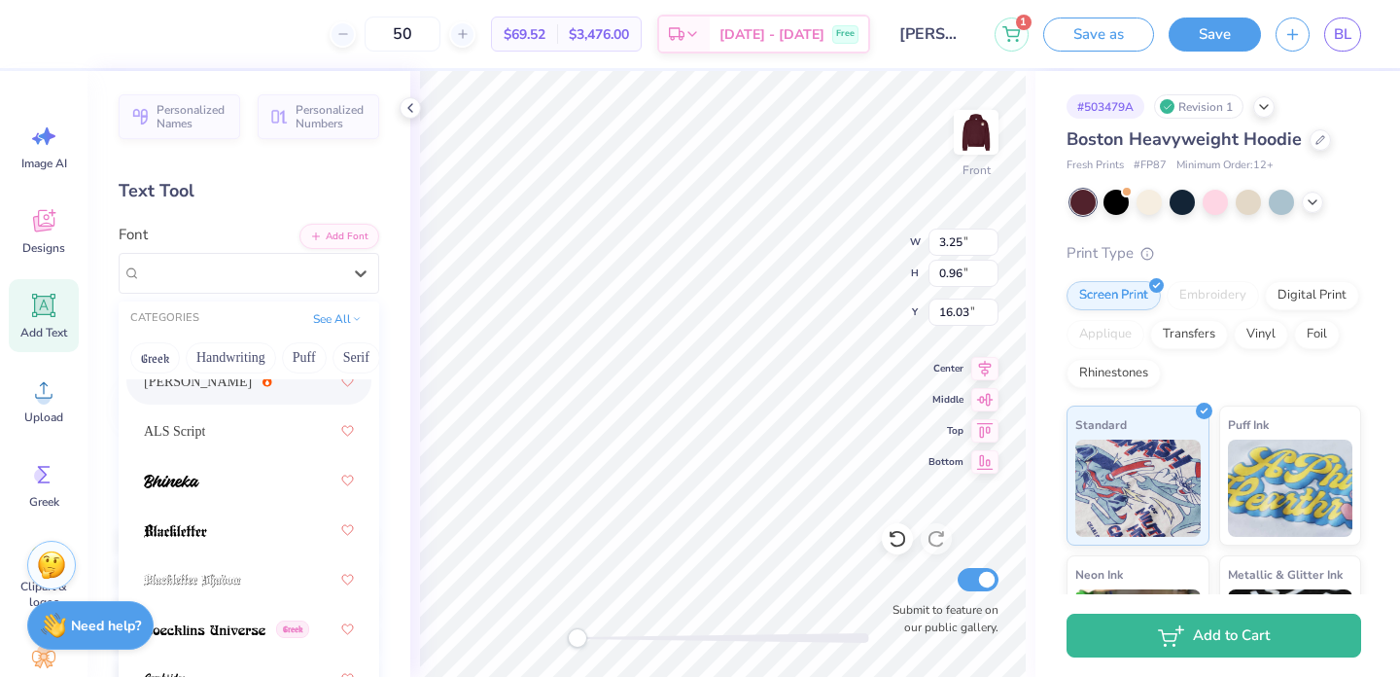
scroll to position [188, 0]
click at [264, 434] on div "ALS Script" at bounding box center [249, 429] width 210 height 35
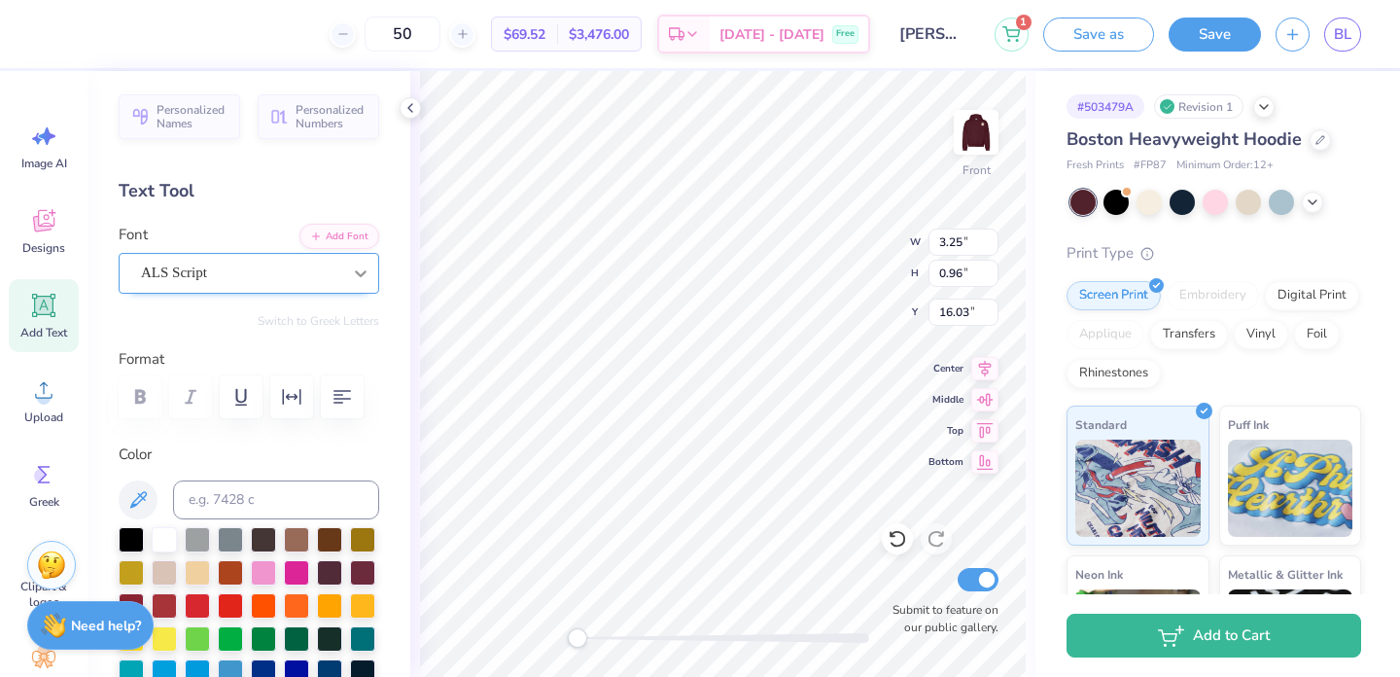
click at [355, 260] on div at bounding box center [360, 273] width 35 height 35
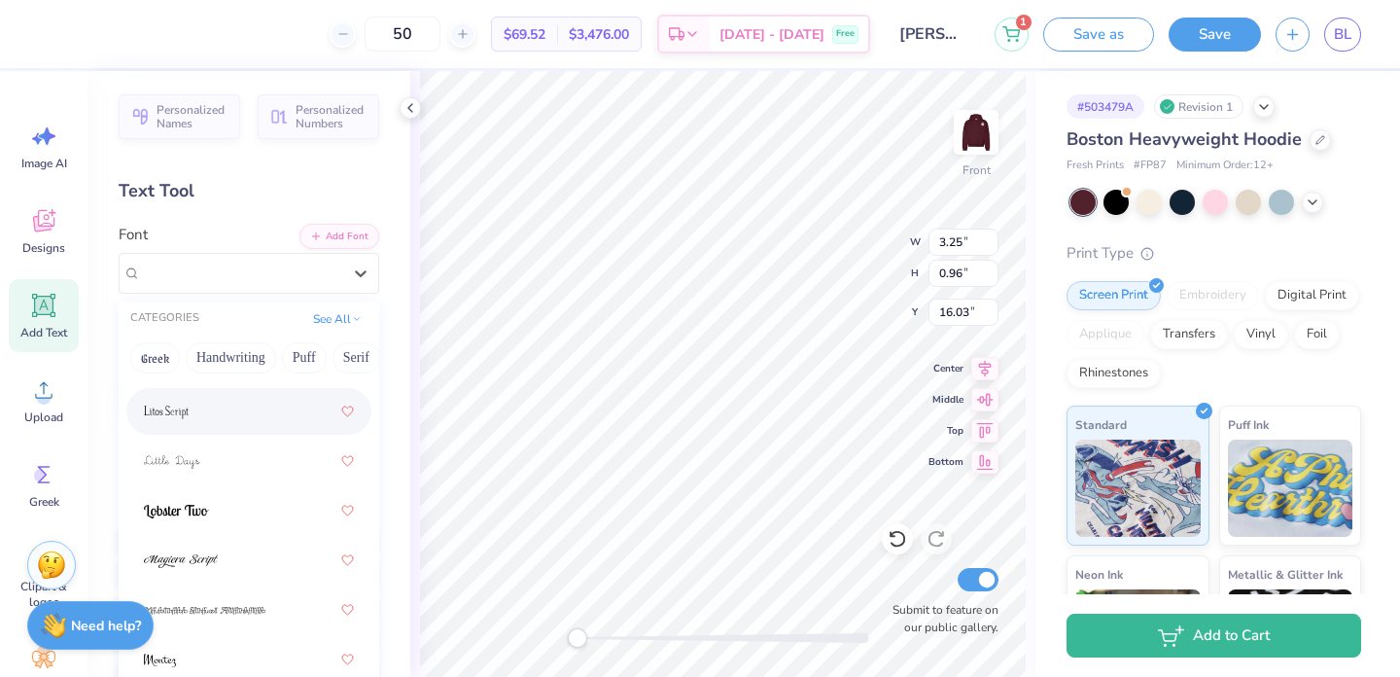
scroll to position [841, 0]
click at [278, 424] on div at bounding box center [249, 420] width 210 height 35
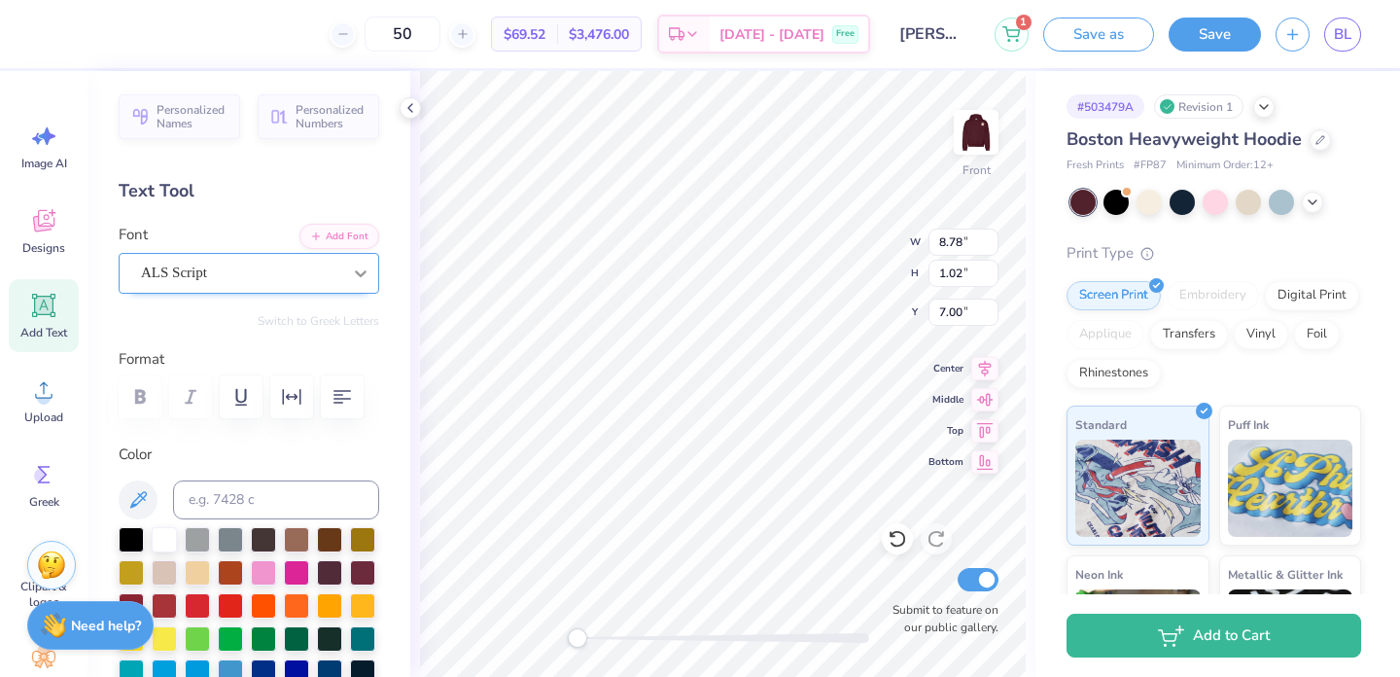
click at [354, 274] on icon at bounding box center [360, 272] width 19 height 19
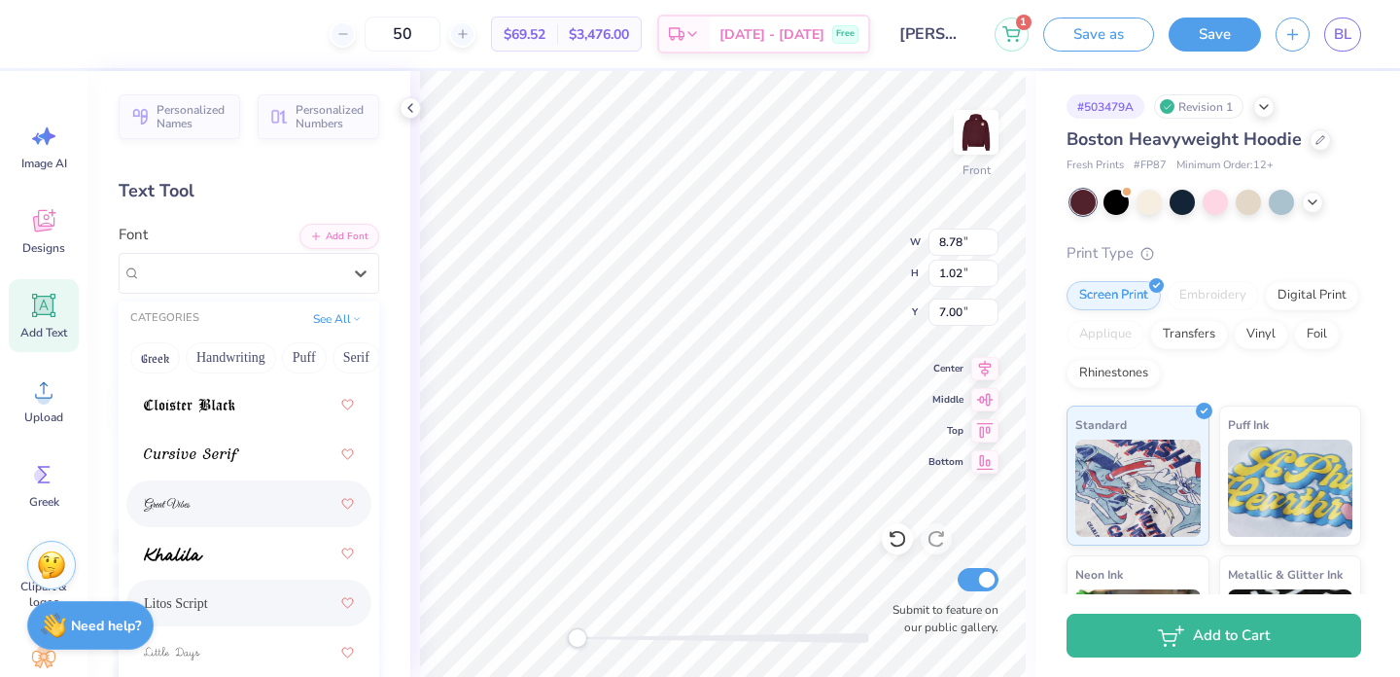
scroll to position [660, 0]
click at [215, 600] on div "Litos Script" at bounding box center [249, 601] width 210 height 35
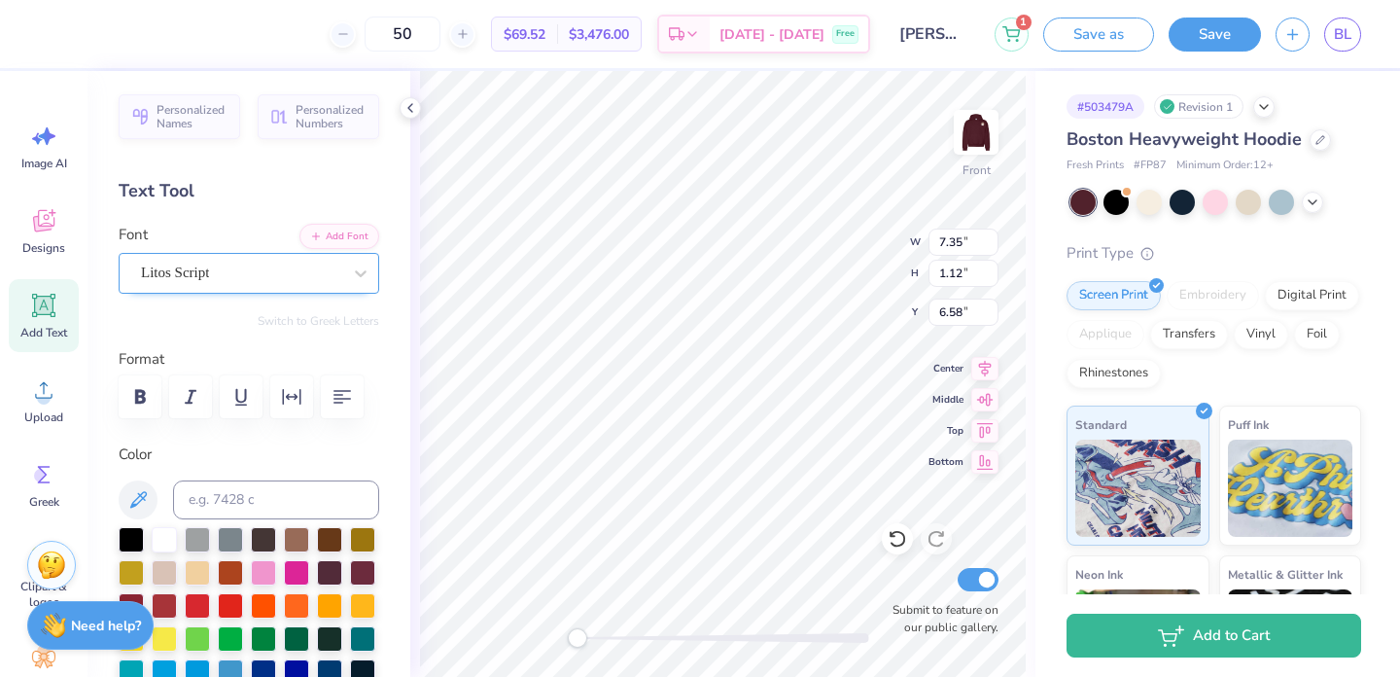
click at [237, 277] on div "Litos Script" at bounding box center [241, 273] width 204 height 30
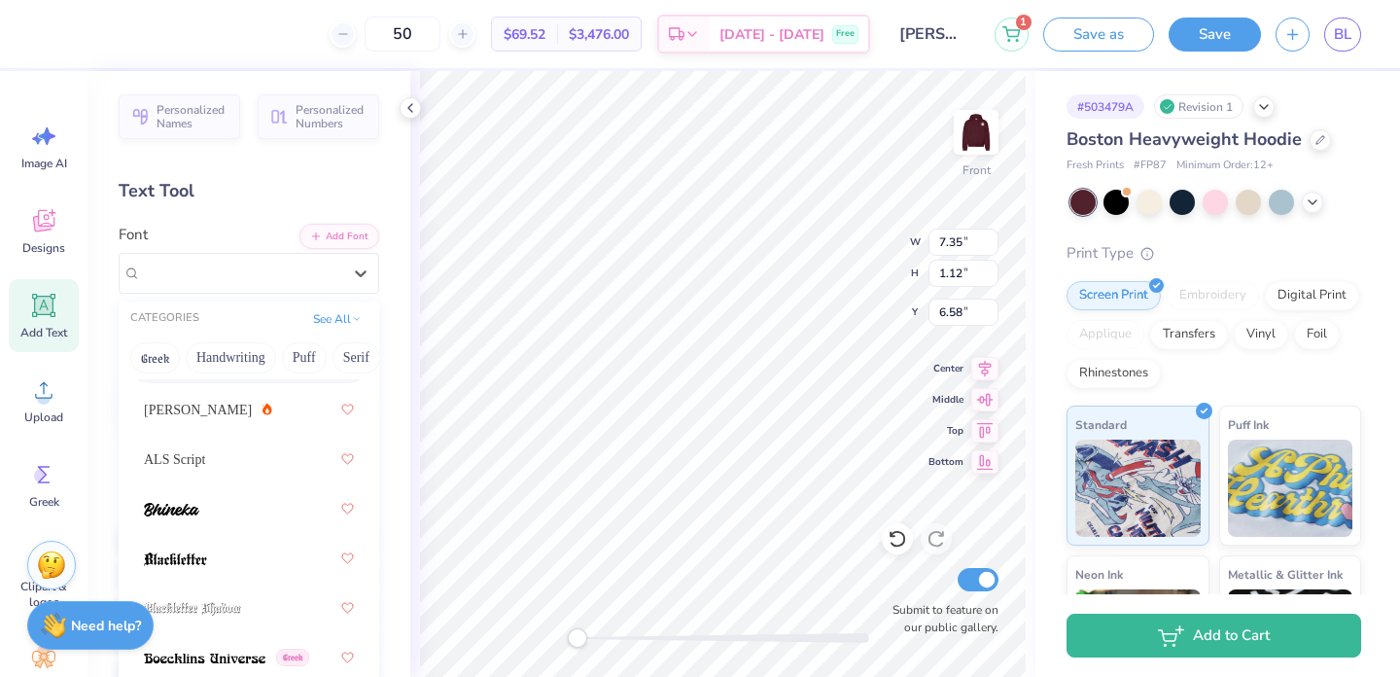
scroll to position [160, 0]
click at [270, 459] on div "ALS Script" at bounding box center [249, 456] width 210 height 35
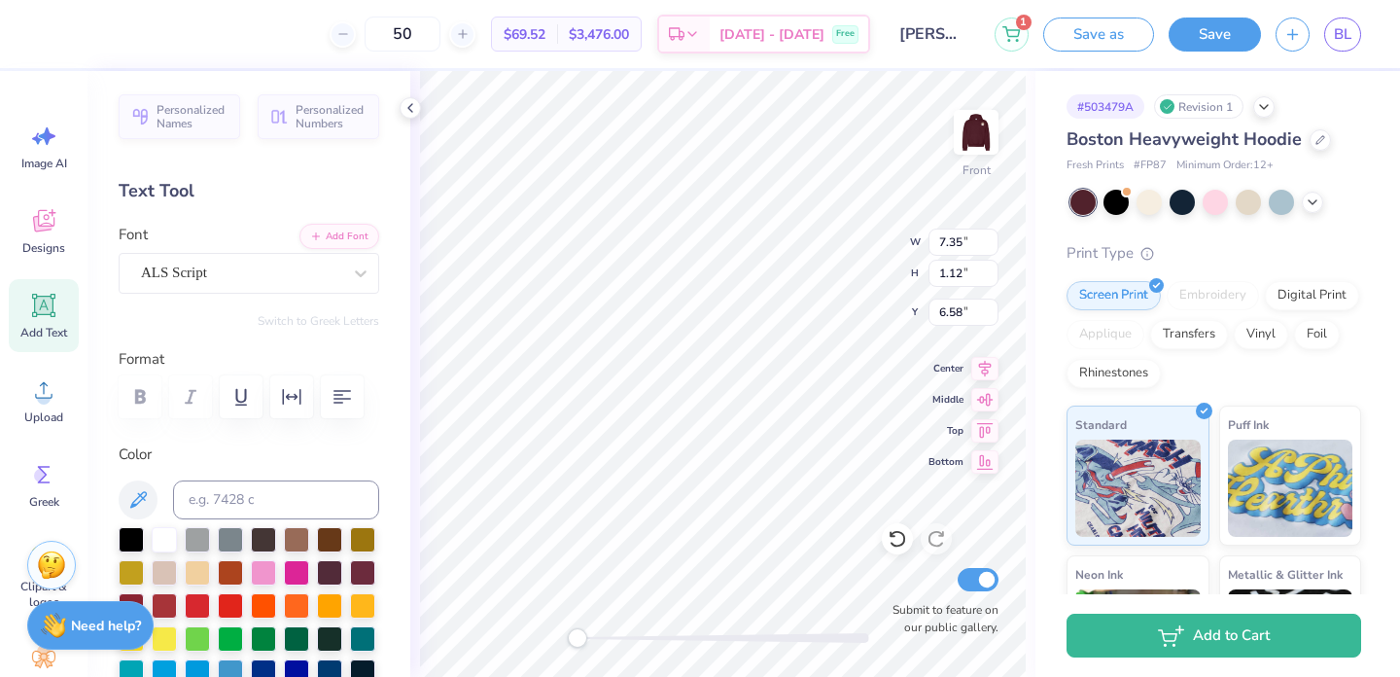
click at [413, 380] on div "Front W 7.35 7.35 " H 1.12 1.12 " Y 6.58 6.58 " Center Middle Top Bottom Submit…" at bounding box center [722, 374] width 625 height 606
click at [352, 276] on icon at bounding box center [360, 272] width 19 height 19
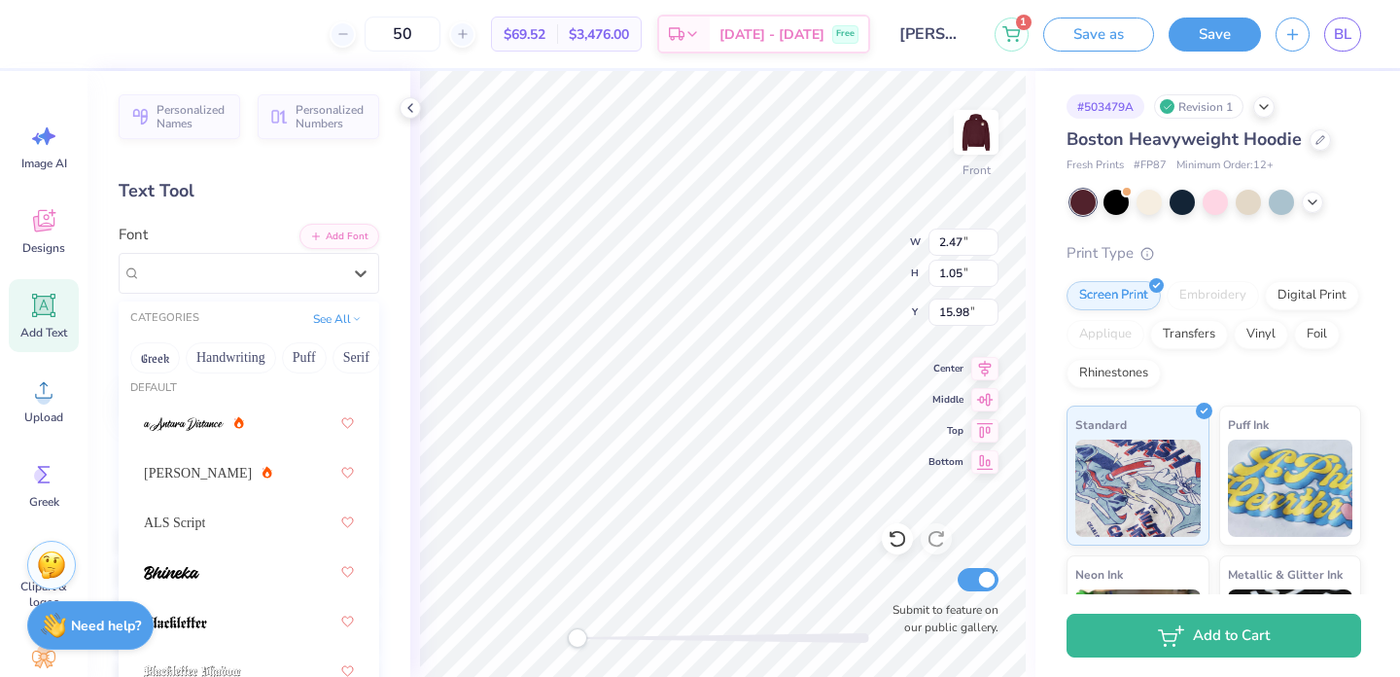
scroll to position [98, 0]
click at [275, 507] on div "ALS Script" at bounding box center [249, 519] width 210 height 35
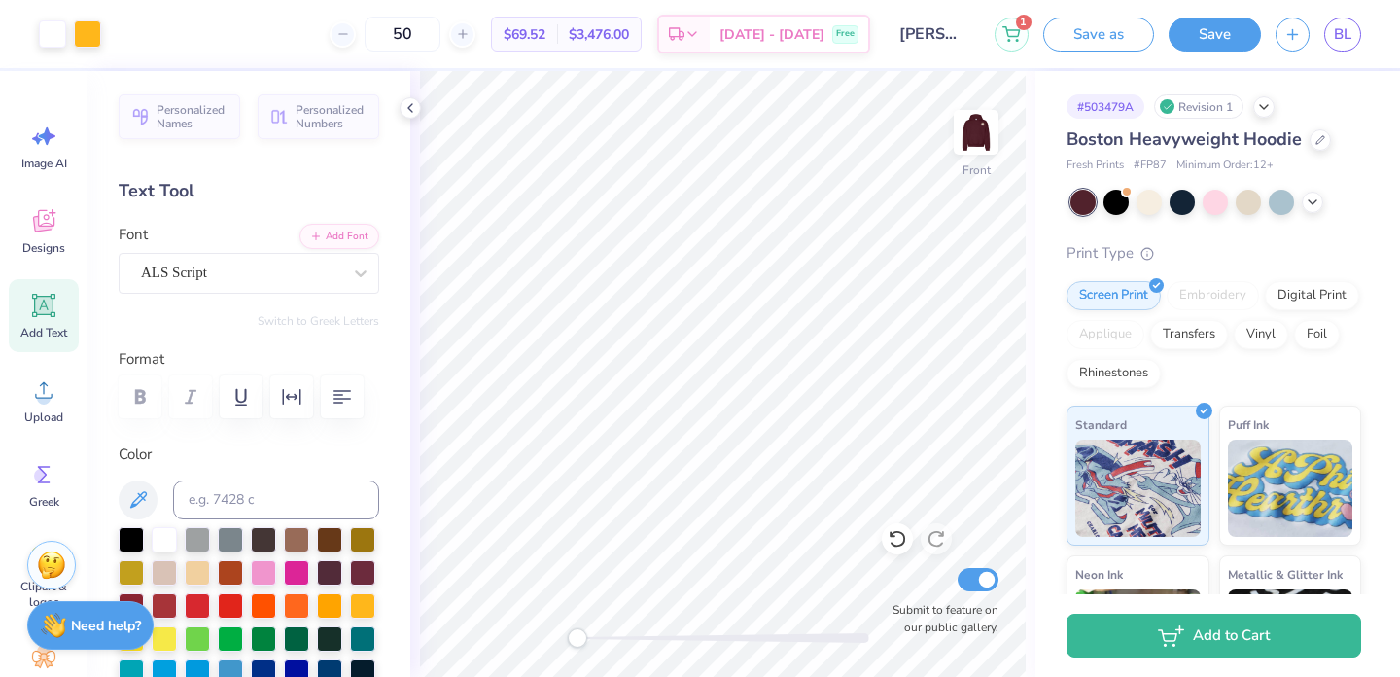
click at [1250, 29] on button "Save" at bounding box center [1214, 34] width 92 height 34
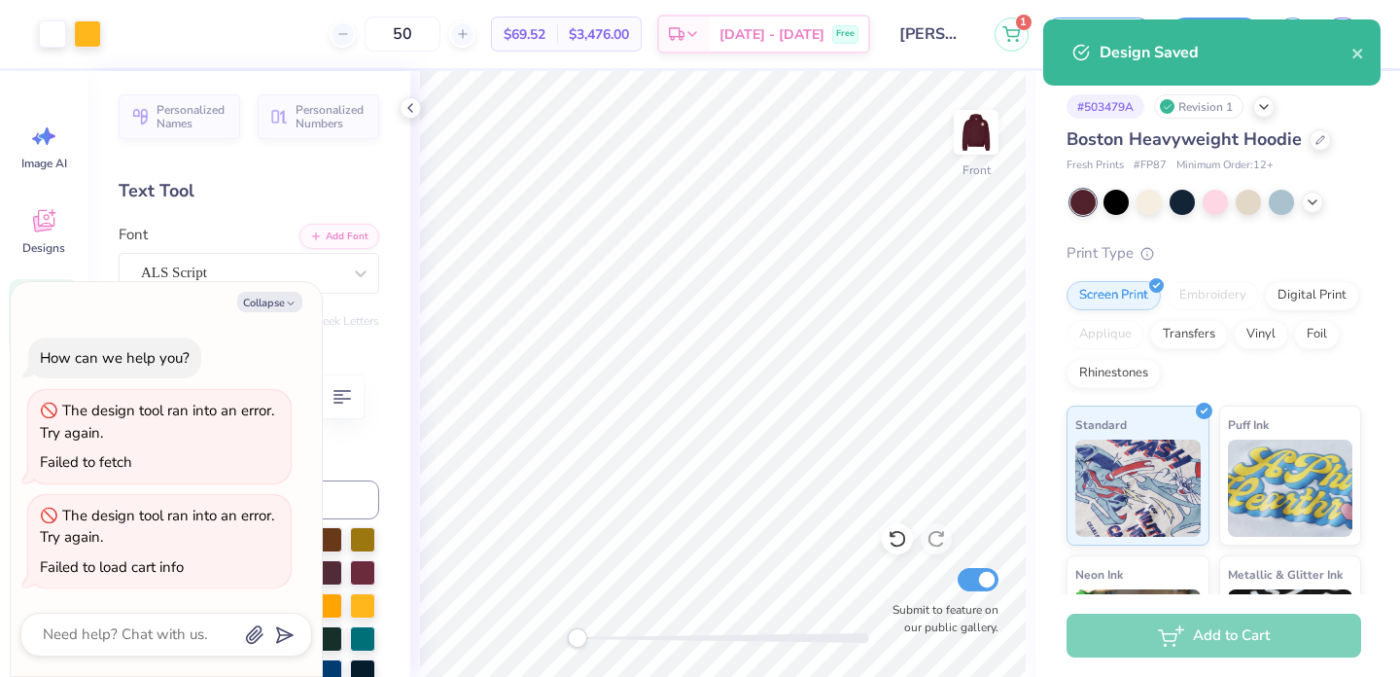
type textarea "x"
